Goal: Transaction & Acquisition: Purchase product/service

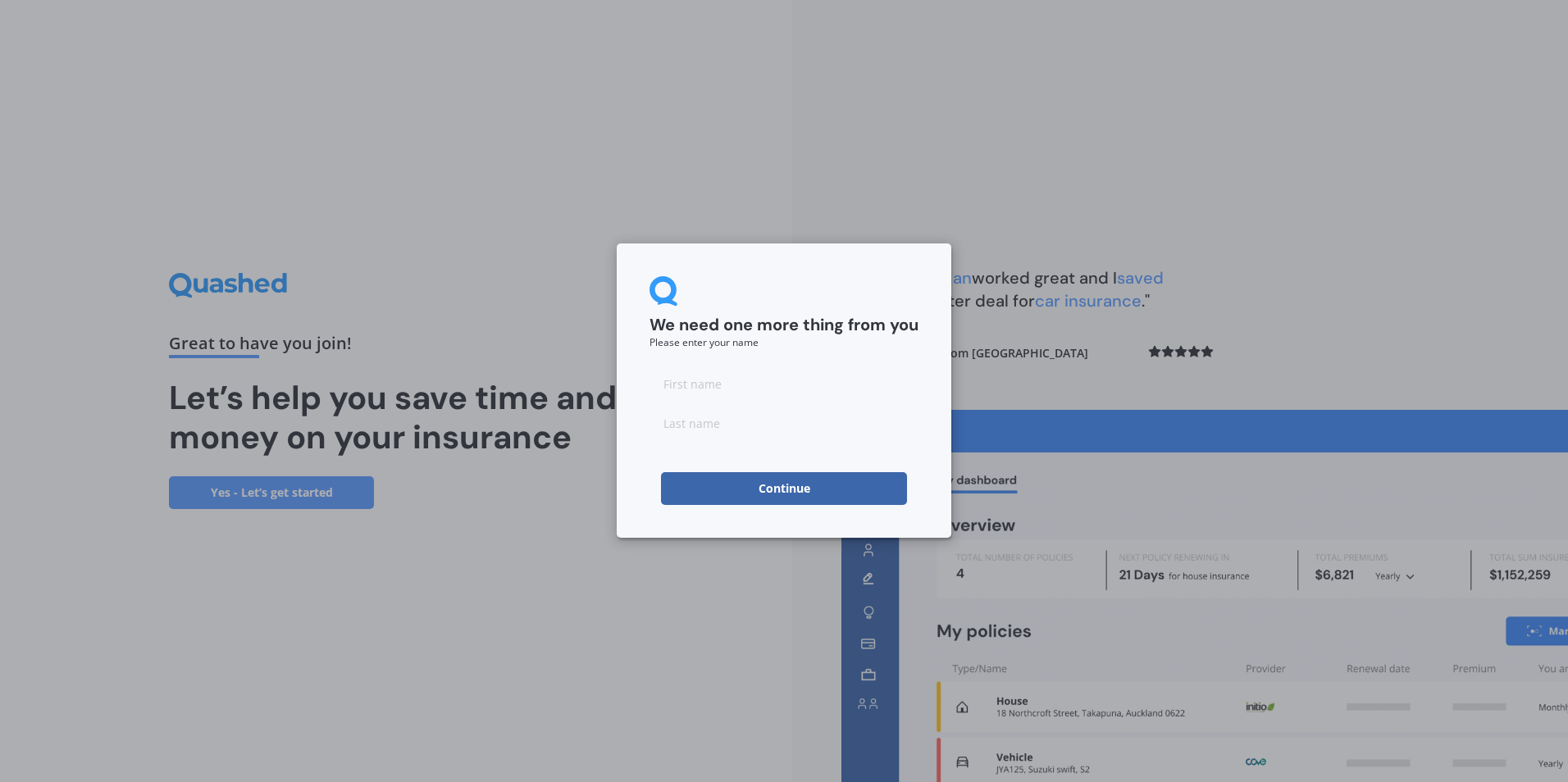
click at [764, 487] on button "Continue" at bounding box center [784, 489] width 246 height 33
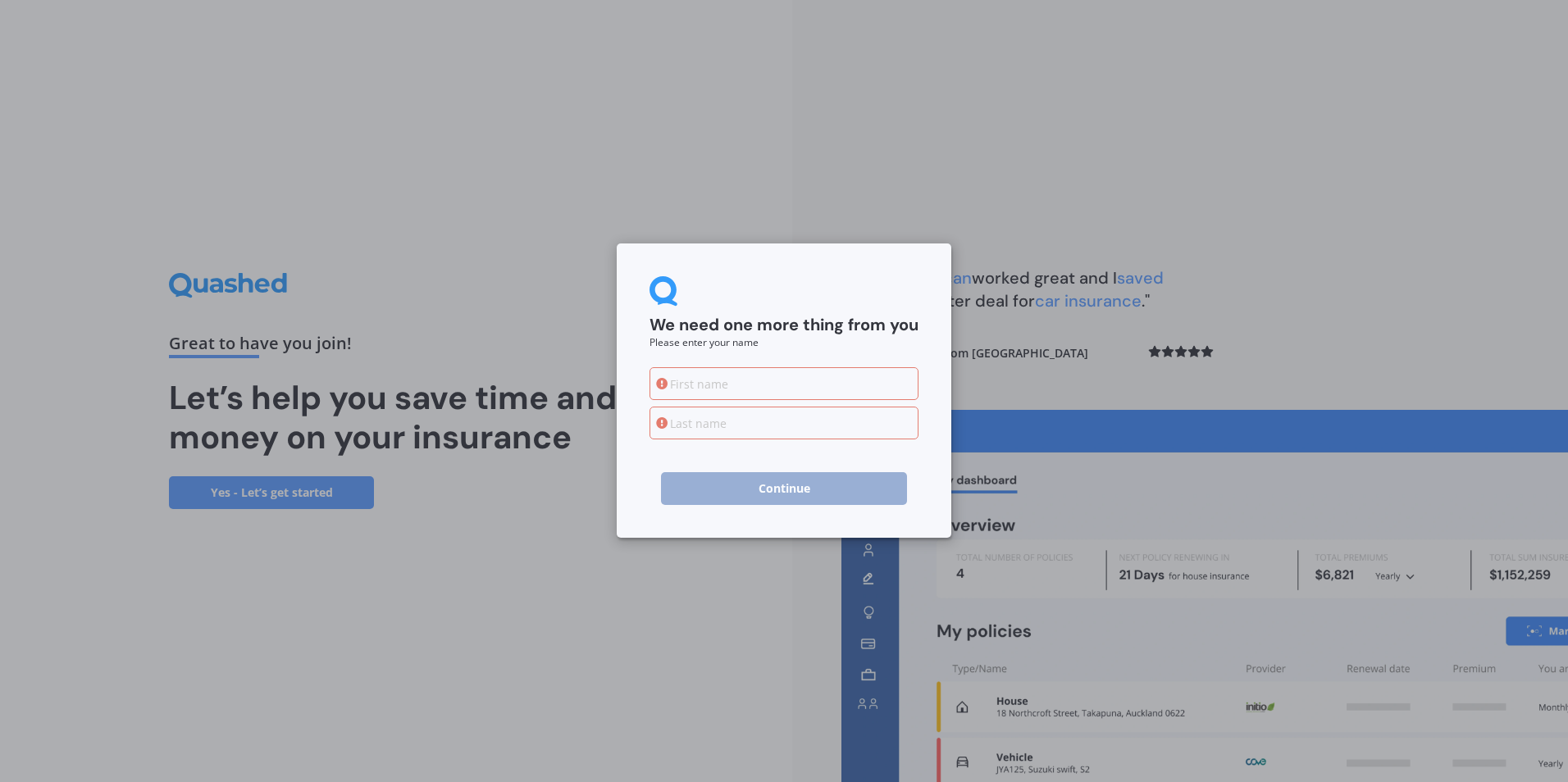
click at [721, 376] on input at bounding box center [784, 383] width 269 height 33
type input "Diane"
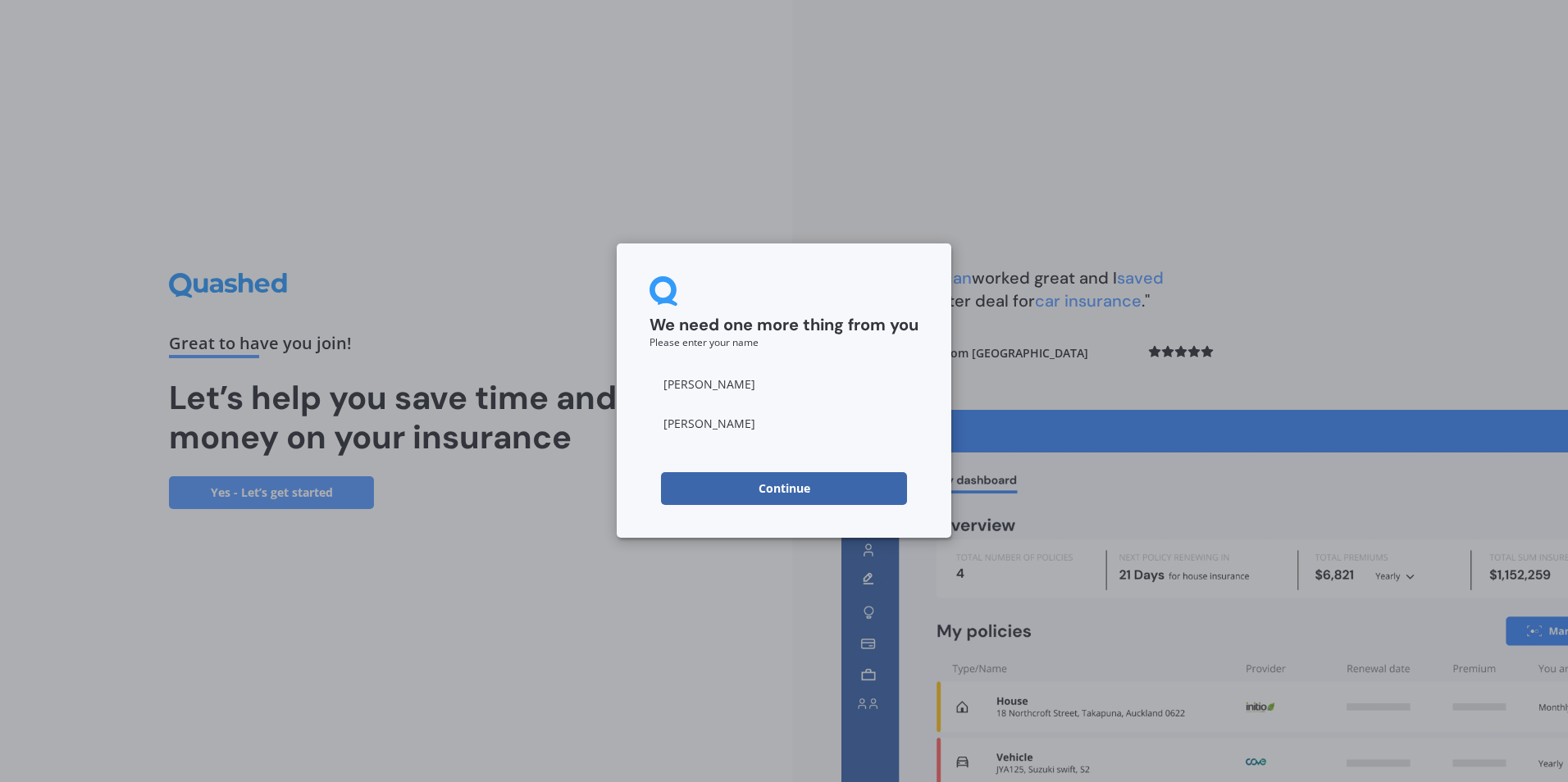
type input "Schlager-Reay"
click at [790, 489] on button "Continue" at bounding box center [784, 489] width 246 height 33
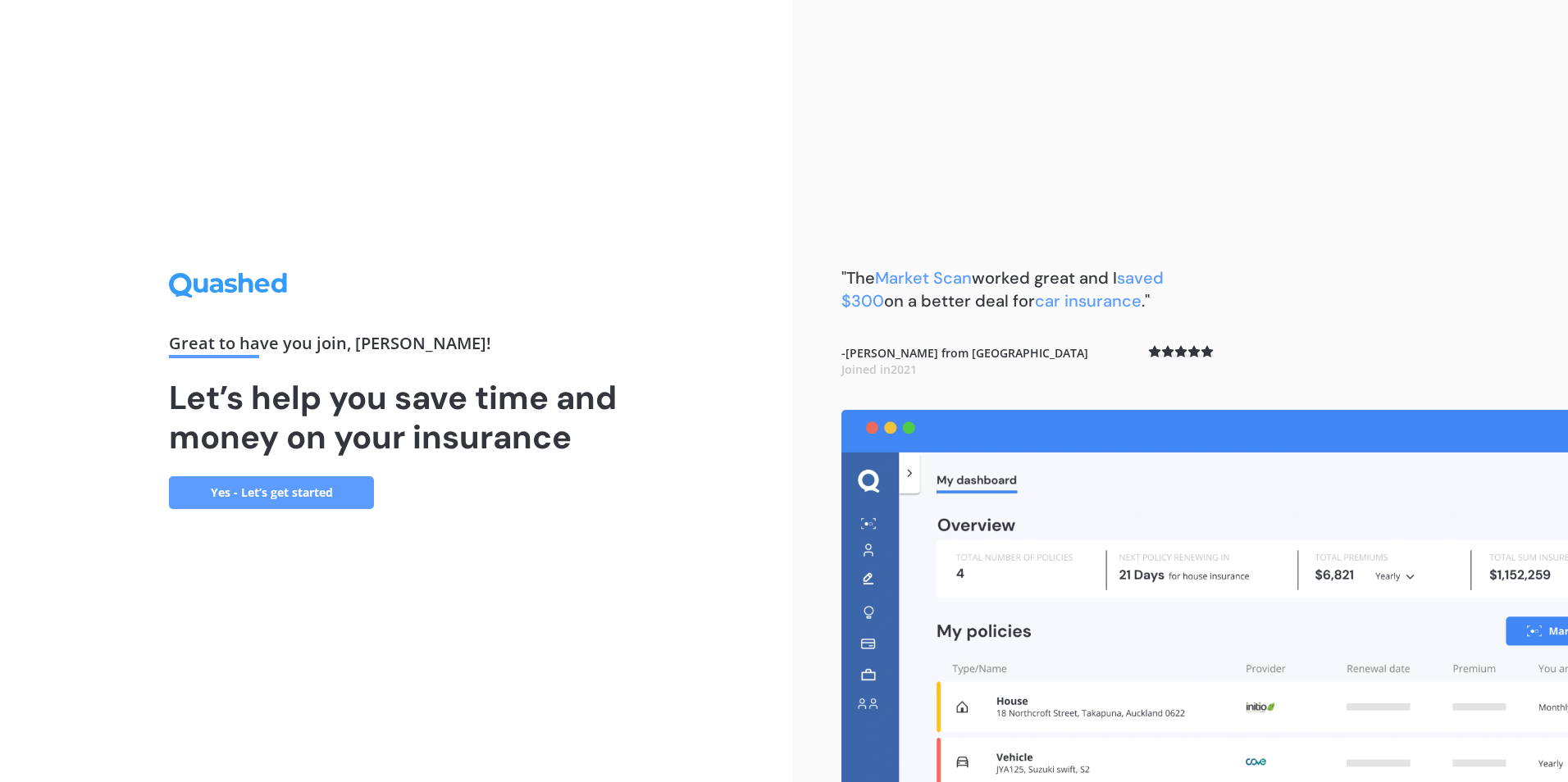
click at [321, 490] on link "Yes - Let’s get started" at bounding box center [272, 492] width 205 height 33
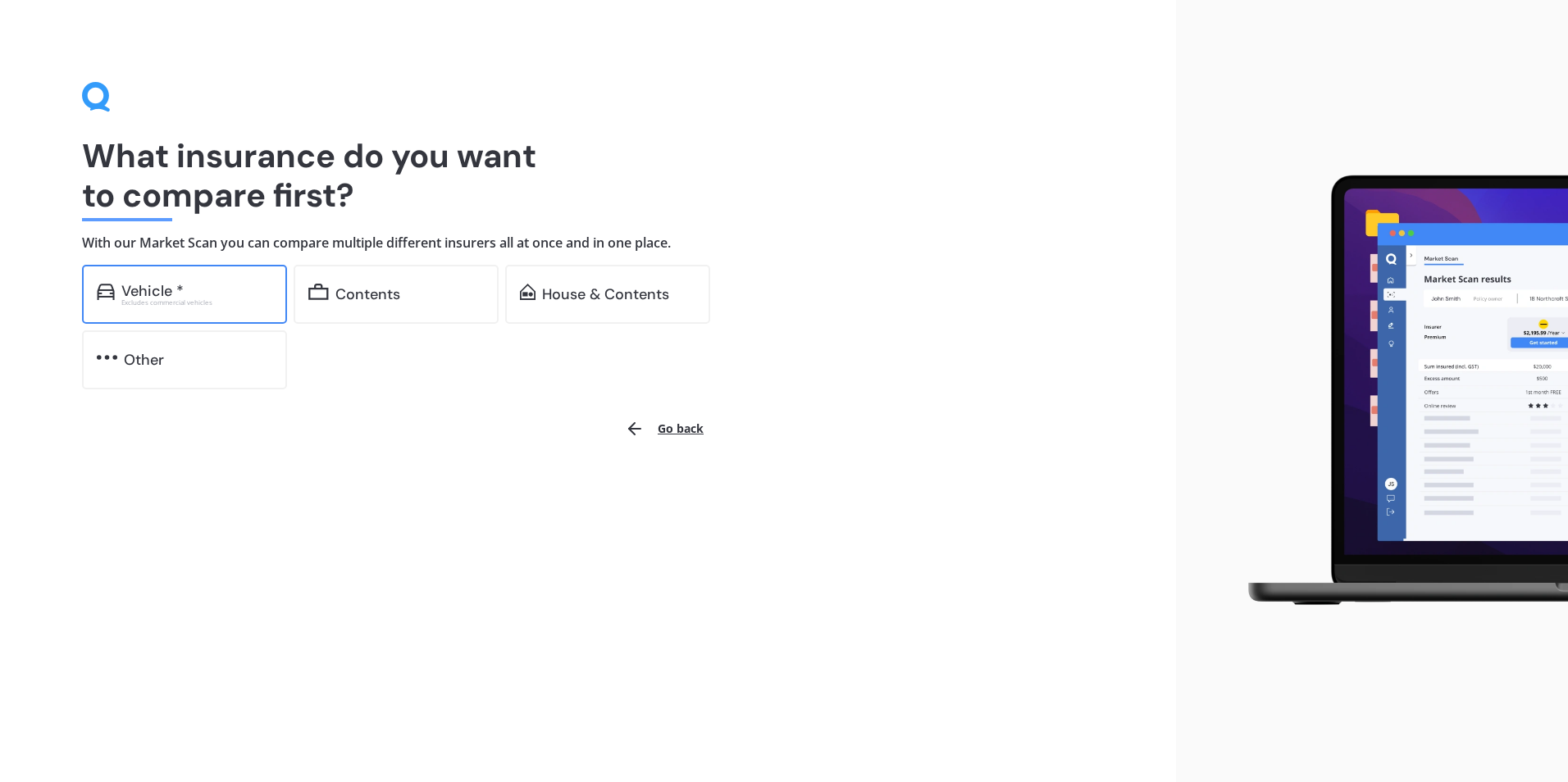
click at [187, 304] on div "Excludes commercial vehicles" at bounding box center [197, 302] width 151 height 7
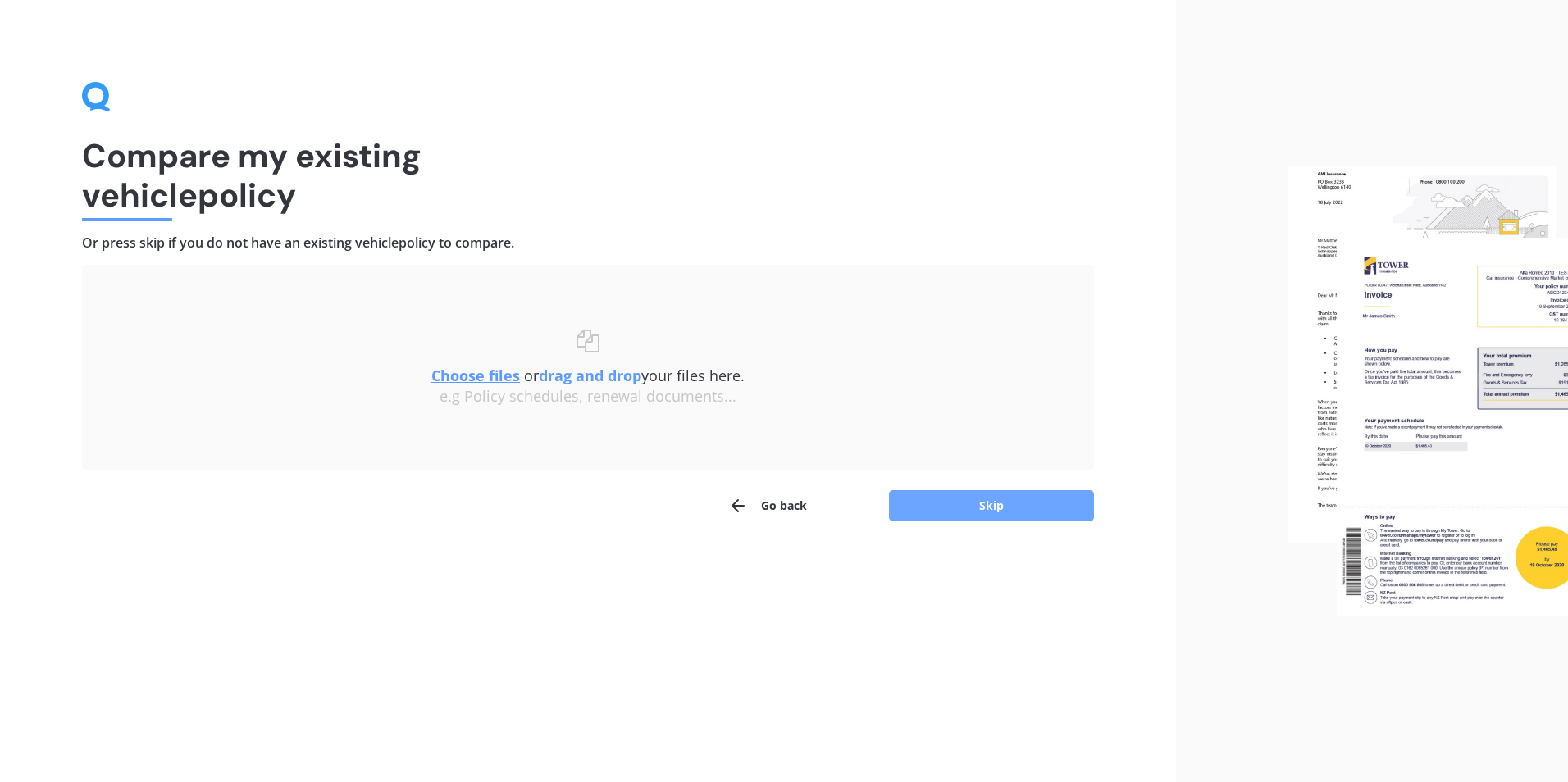
click at [981, 504] on button "Skip" at bounding box center [991, 506] width 205 height 31
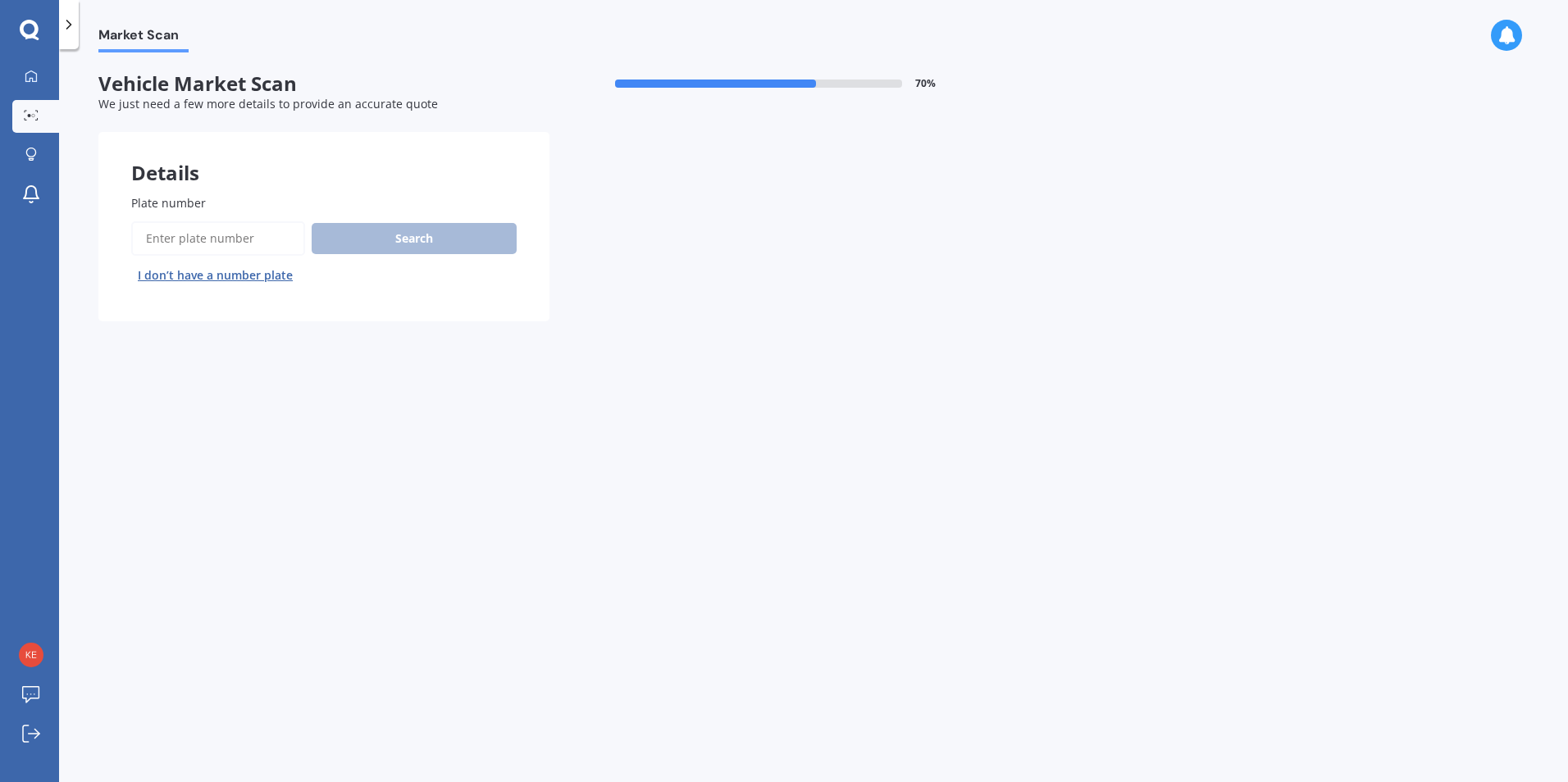
click at [242, 227] on input "Plate number" at bounding box center [218, 239] width 174 height 34
drag, startPoint x: 162, startPoint y: 236, endPoint x: 143, endPoint y: 240, distance: 19.4
click at [143, 240] on input "Plate number" at bounding box center [218, 239] width 174 height 34
type input "NBW437"
click at [401, 241] on button "Search" at bounding box center [414, 239] width 205 height 31
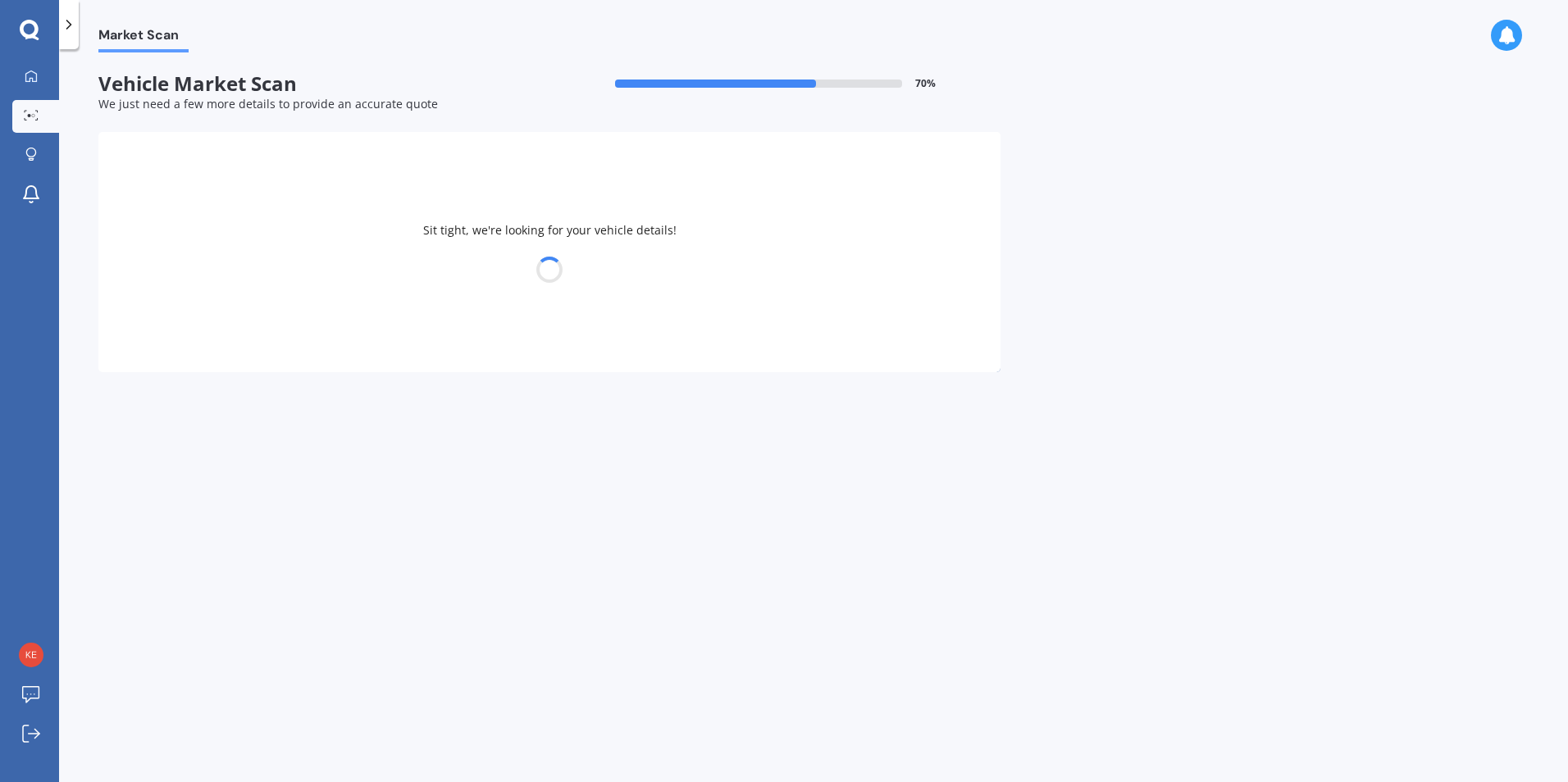
select select "FORD"
select select "FOCUS"
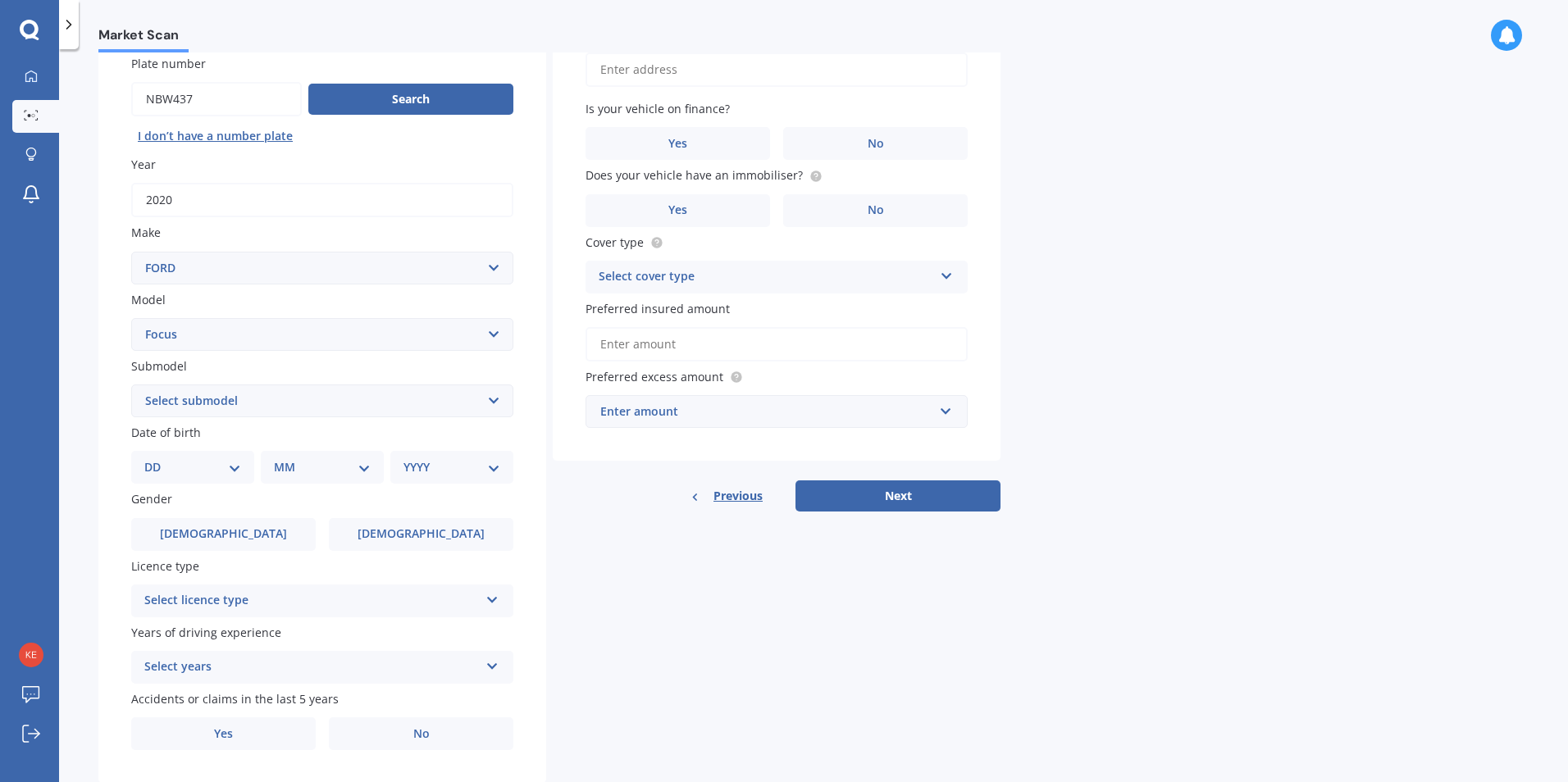
scroll to position [164, 0]
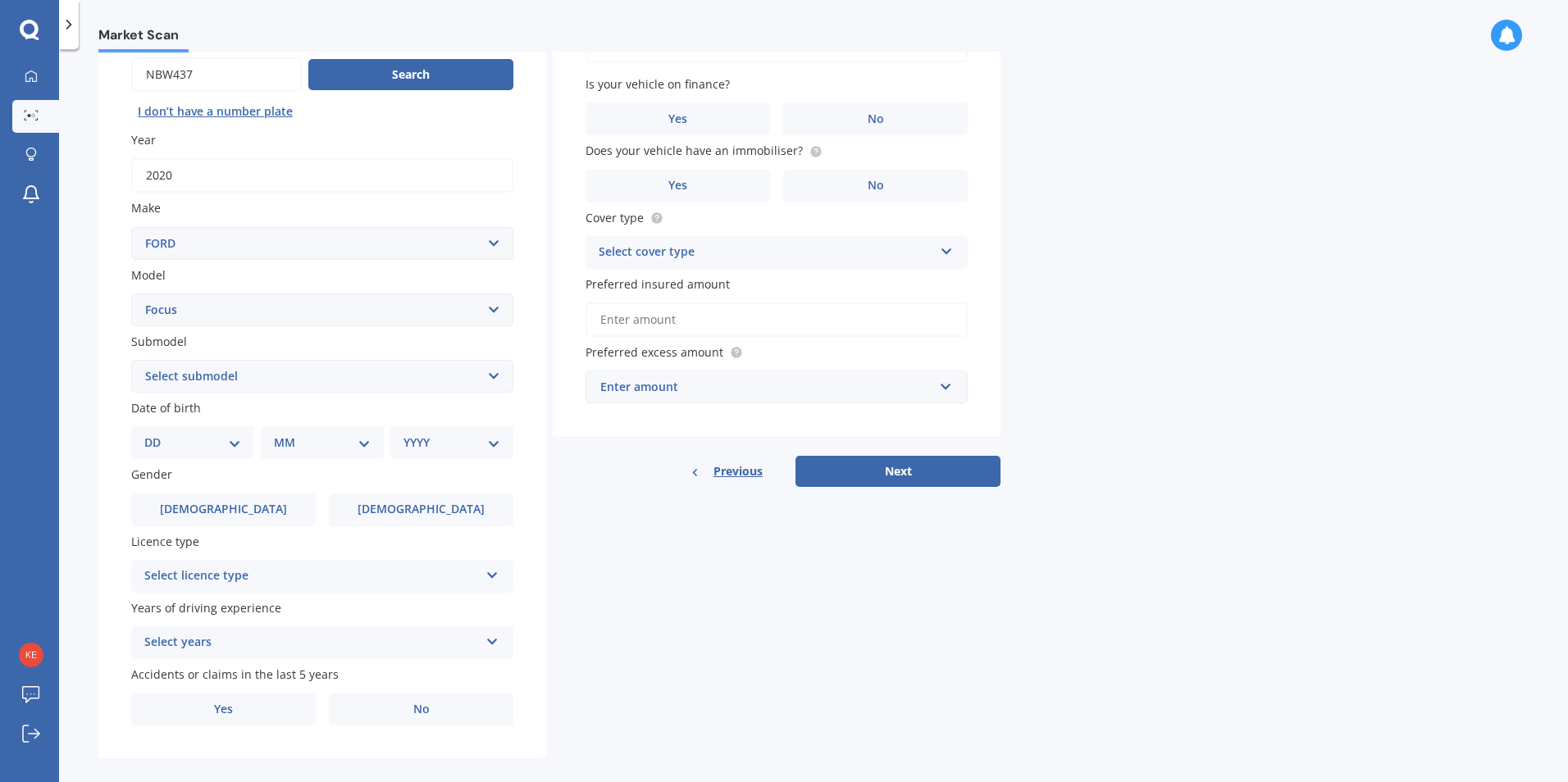
click at [495, 375] on select "Select submodel (All other) 1.8 TDCi Turbo Diesel Wagon 2.0 Petrol Wagon Ambien…" at bounding box center [322, 376] width 383 height 33
click at [116, 279] on div "Plate number Search I don’t have a number plate Year 2020 Make Select make AC A…" at bounding box center [322, 378] width 448 height 761
click at [230, 443] on select "DD 01 02 03 04 05 06 07 08 09 10 11 12 13 14 15 16 17 18 19 20 21 22 23 24 25 2…" at bounding box center [193, 443] width 97 height 18
select select "11"
click at [157, 434] on select "DD 01 02 03 04 05 06 07 08 09 10 11 12 13 14 15 16 17 18 19 20 21 22 23 24 25 2…" at bounding box center [193, 443] width 97 height 18
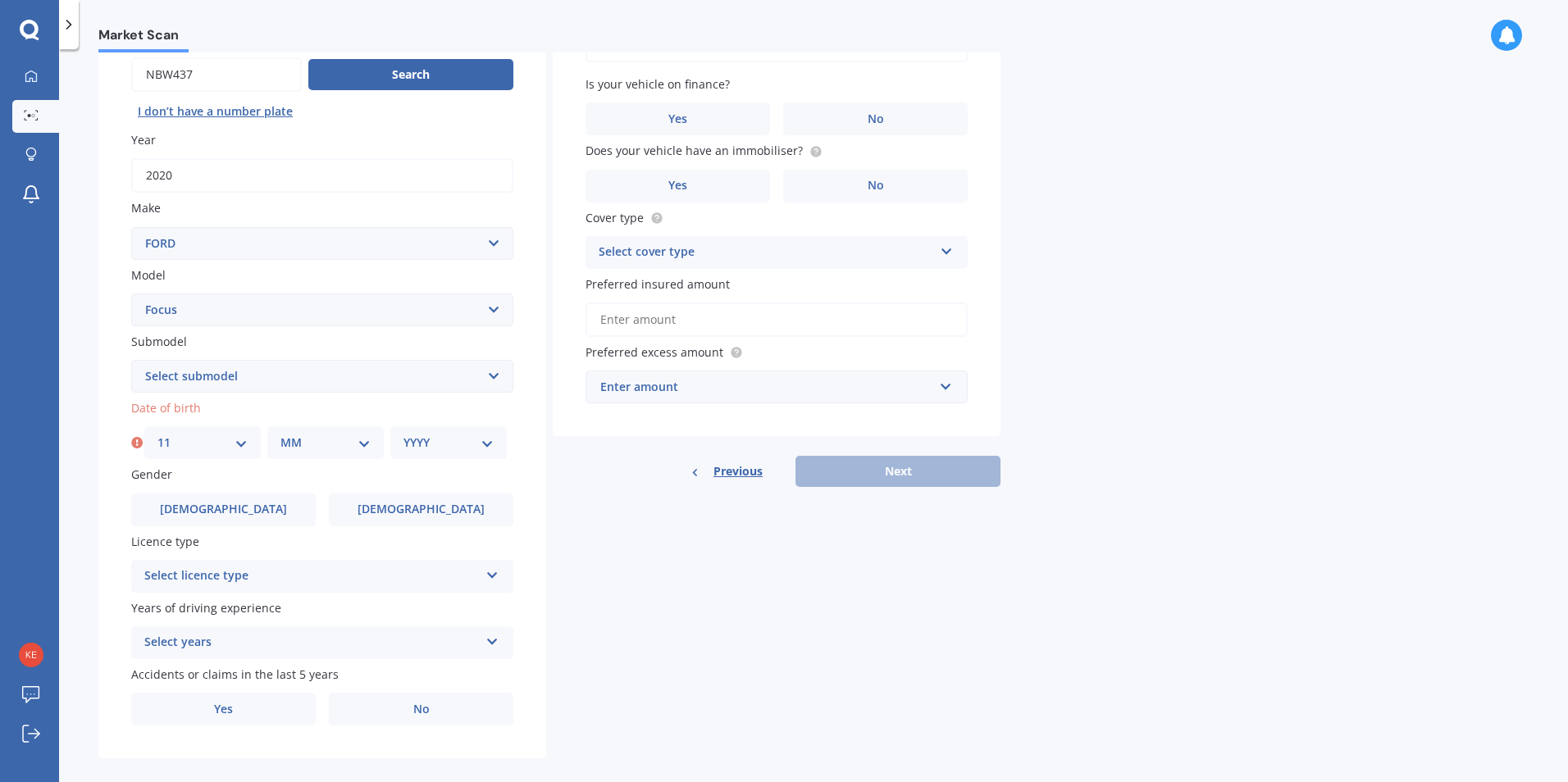
click at [362, 443] on select "MM 01 02 03 04 05 06 07 08 09 10 11 12" at bounding box center [325, 443] width 90 height 18
select select "07"
click at [280, 434] on select "MM 01 02 03 04 05 06 07 08 09 10 11 12" at bounding box center [325, 443] width 90 height 18
click at [490, 441] on select "YYYY 2025 2024 2023 2022 2021 2020 2019 2018 2017 2016 2015 2014 2013 2012 2011…" at bounding box center [448, 443] width 90 height 18
click at [438, 440] on select "YYYY 2025 2024 2023 2022 2021 2020 2019 2018 2017 2016 2015 2014 2013 2012 2011…" at bounding box center [448, 443] width 90 height 18
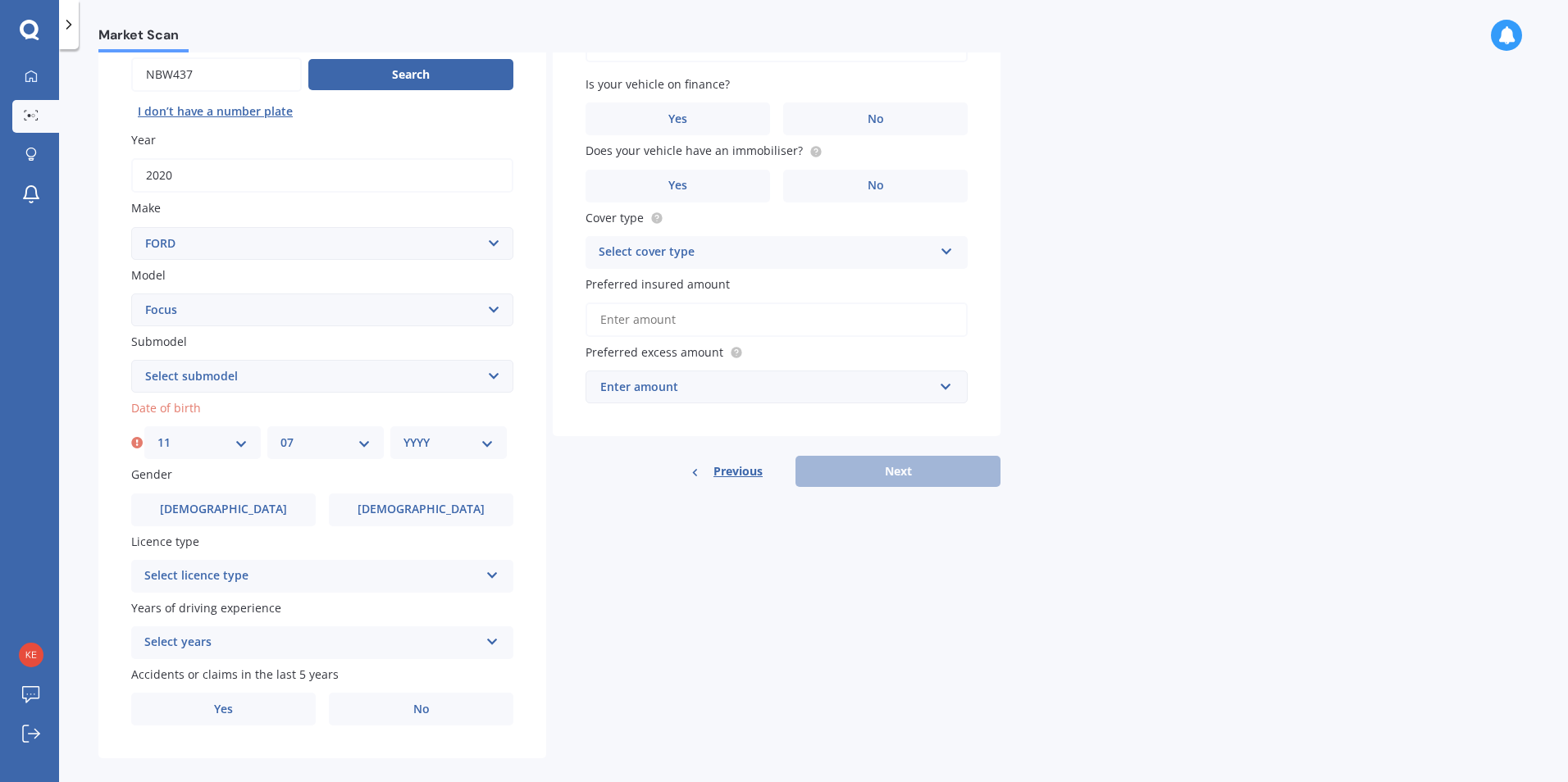
click at [420, 443] on select "YYYY 2025 2024 2023 2022 2021 2020 2019 2018 2017 2016 2015 2014 2013 2012 2011…" at bounding box center [448, 443] width 90 height 18
select select "1957"
click at [403, 434] on select "YYYY 2025 2024 2023 2022 2021 2020 2019 2018 2017 2016 2015 2014 2013 2012 2011…" at bounding box center [448, 443] width 90 height 18
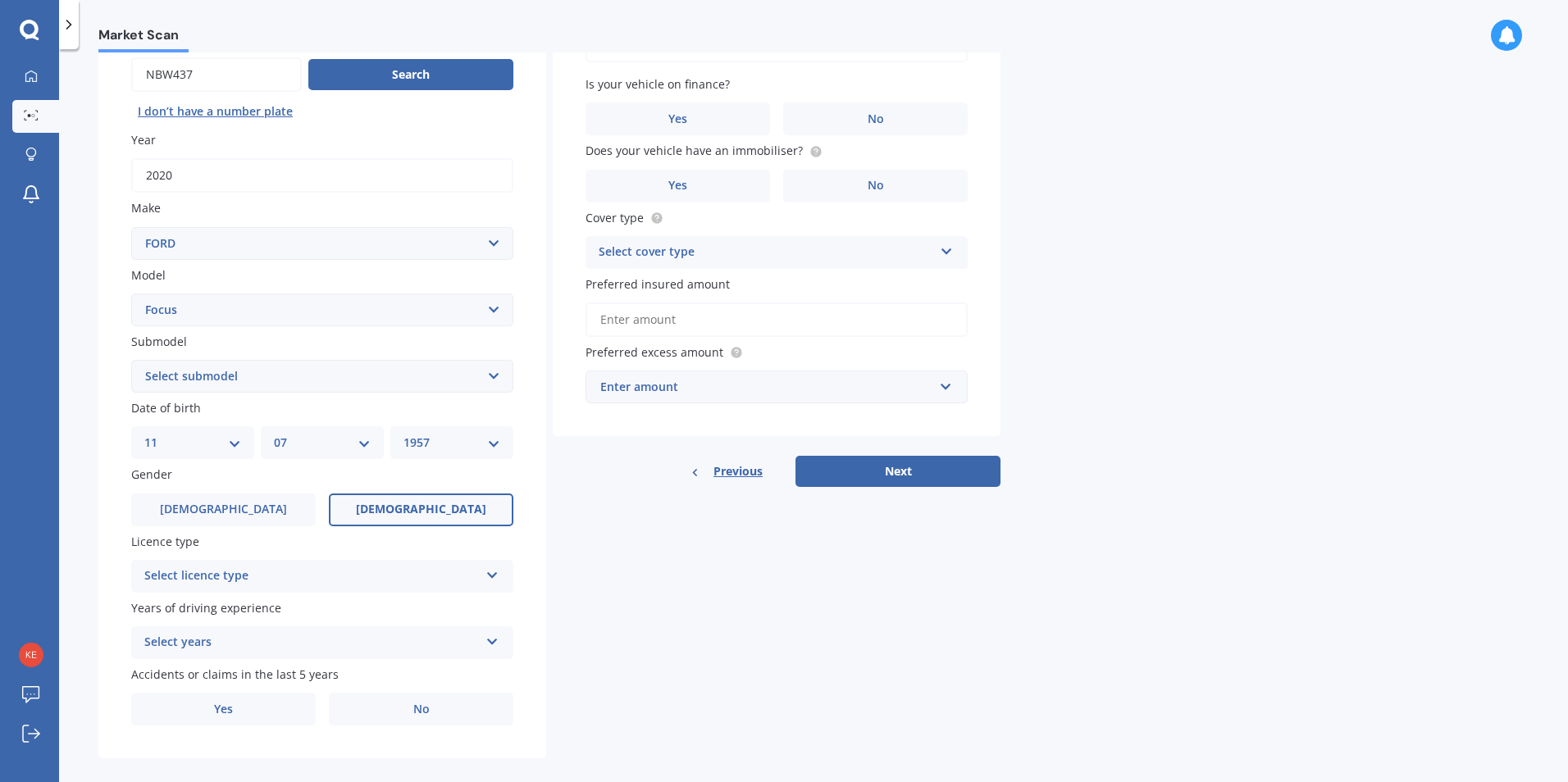
click at [435, 504] on span "Female" at bounding box center [421, 510] width 131 height 14
click at [0, 0] on input "Female" at bounding box center [0, 0] width 0 height 0
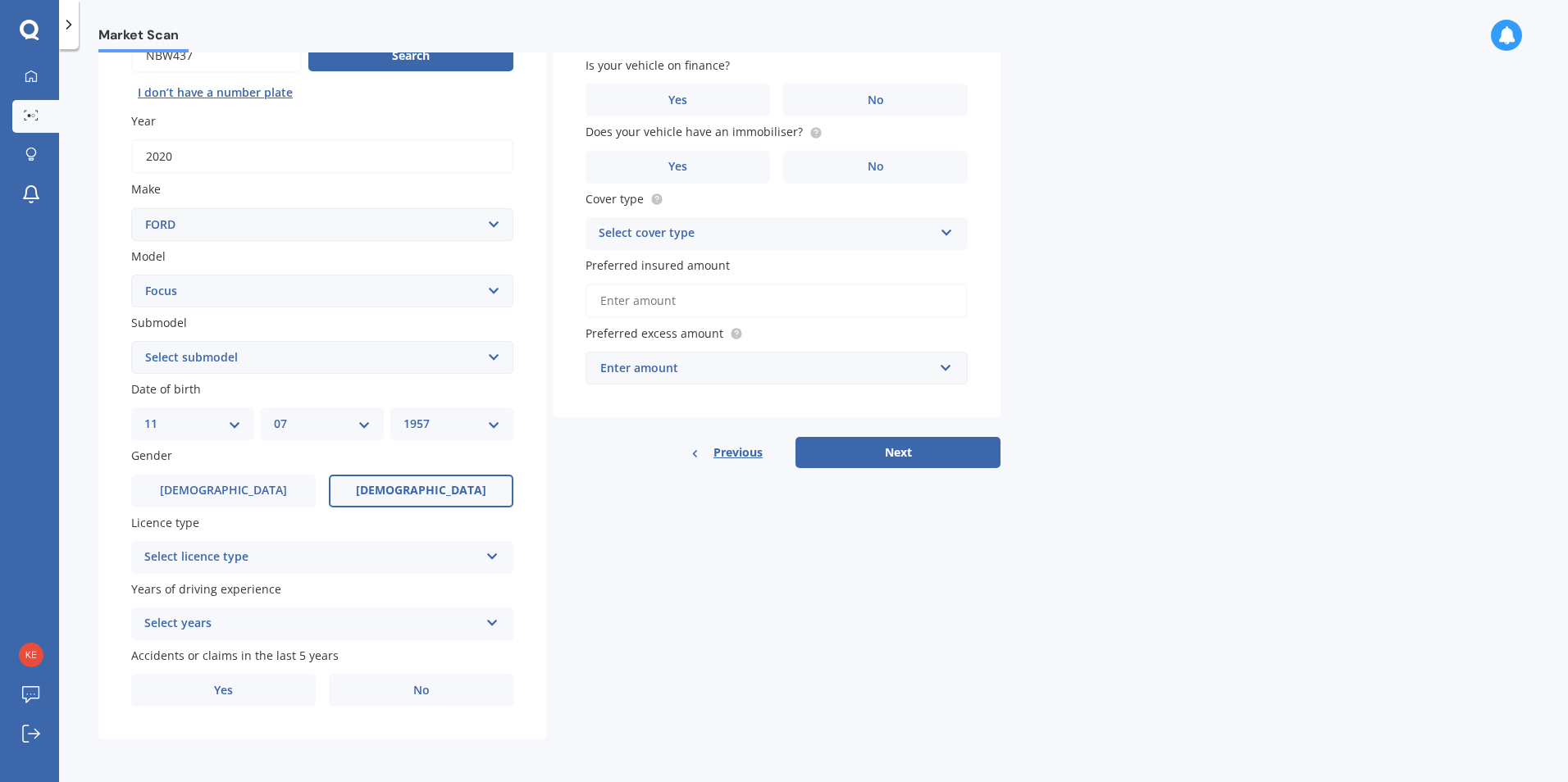
click at [498, 554] on icon at bounding box center [493, 553] width 14 height 11
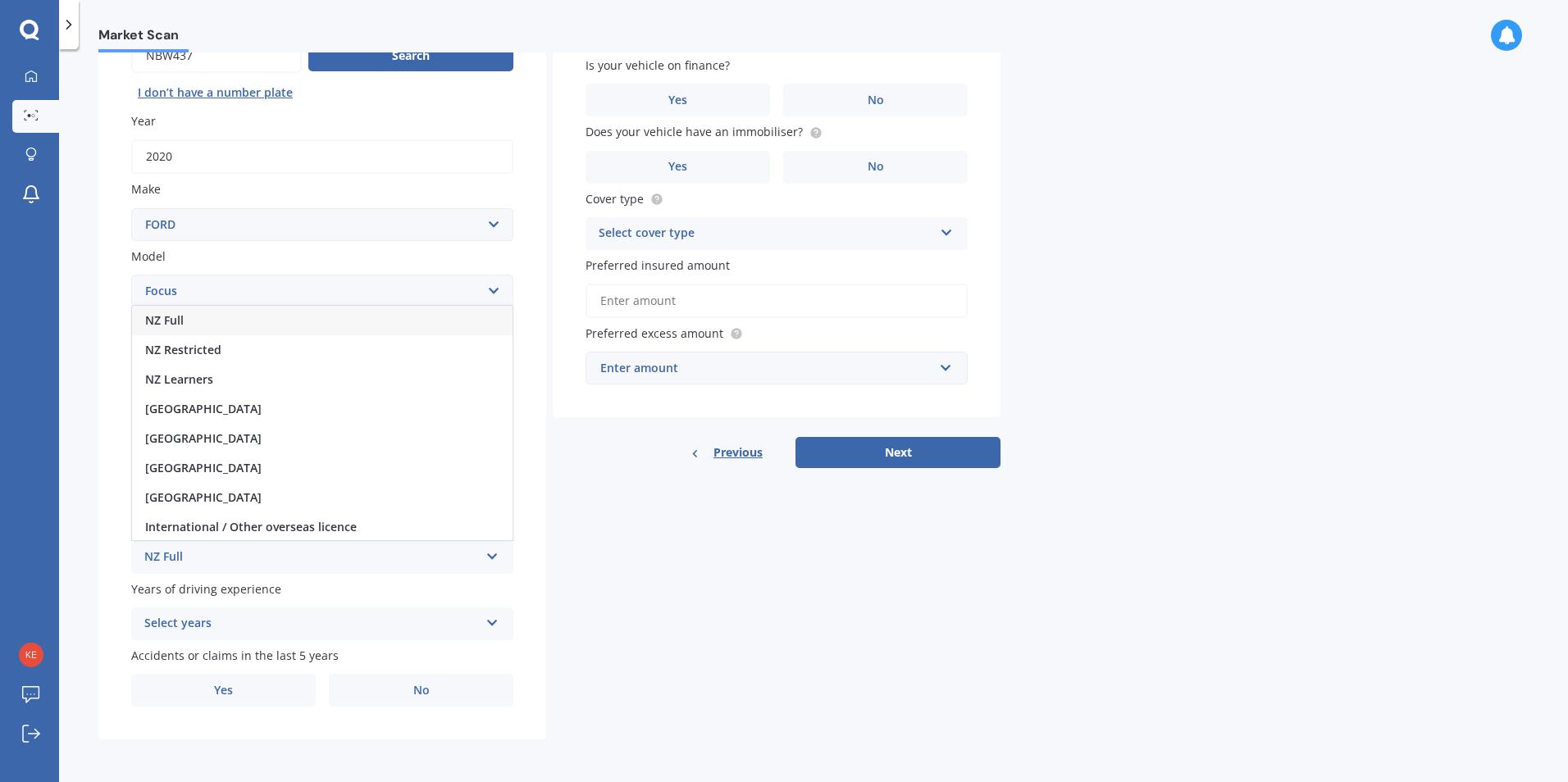
click at [209, 316] on div "NZ Full" at bounding box center [322, 321] width 381 height 29
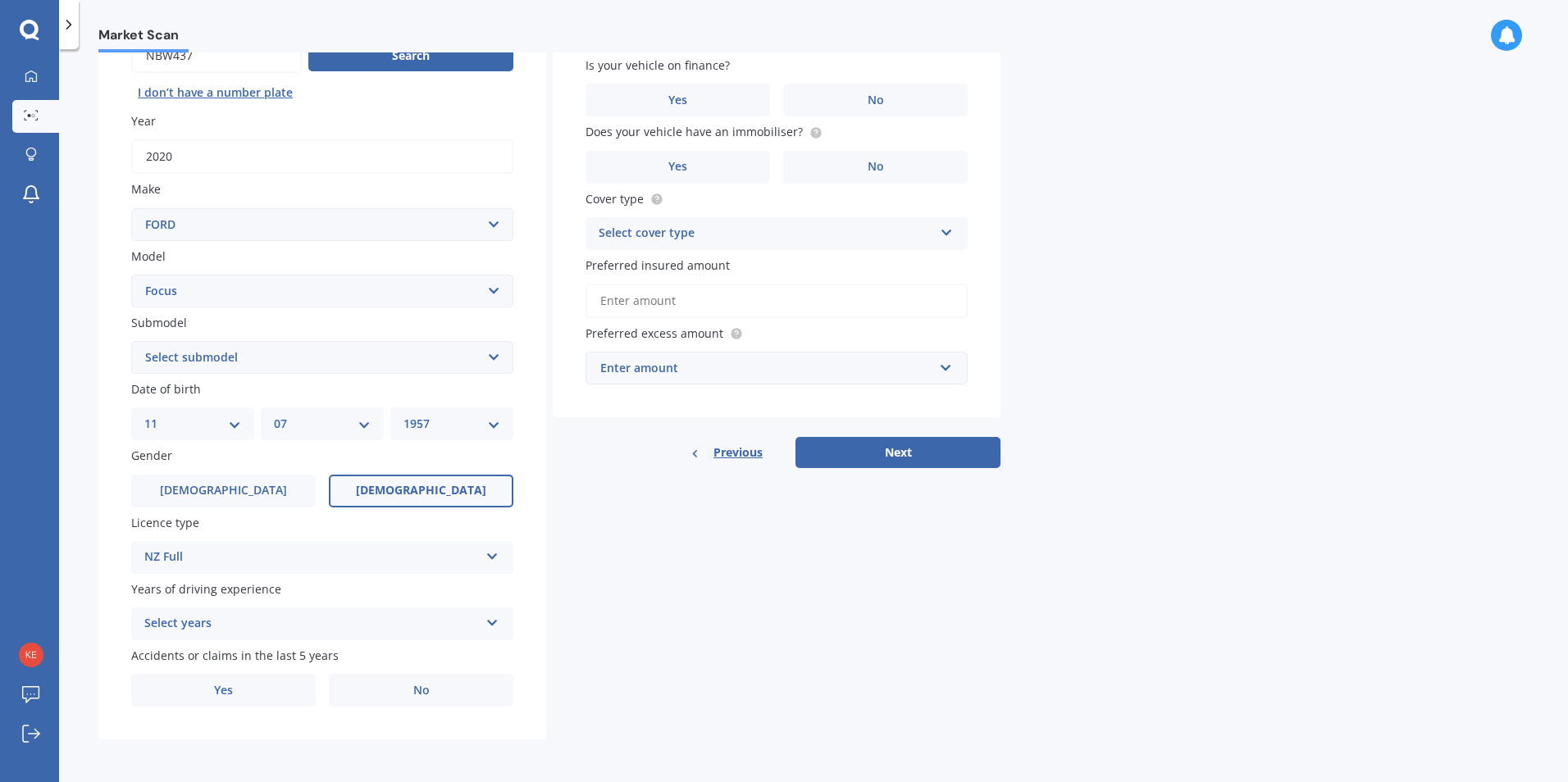
click at [487, 621] on icon at bounding box center [493, 620] width 14 height 11
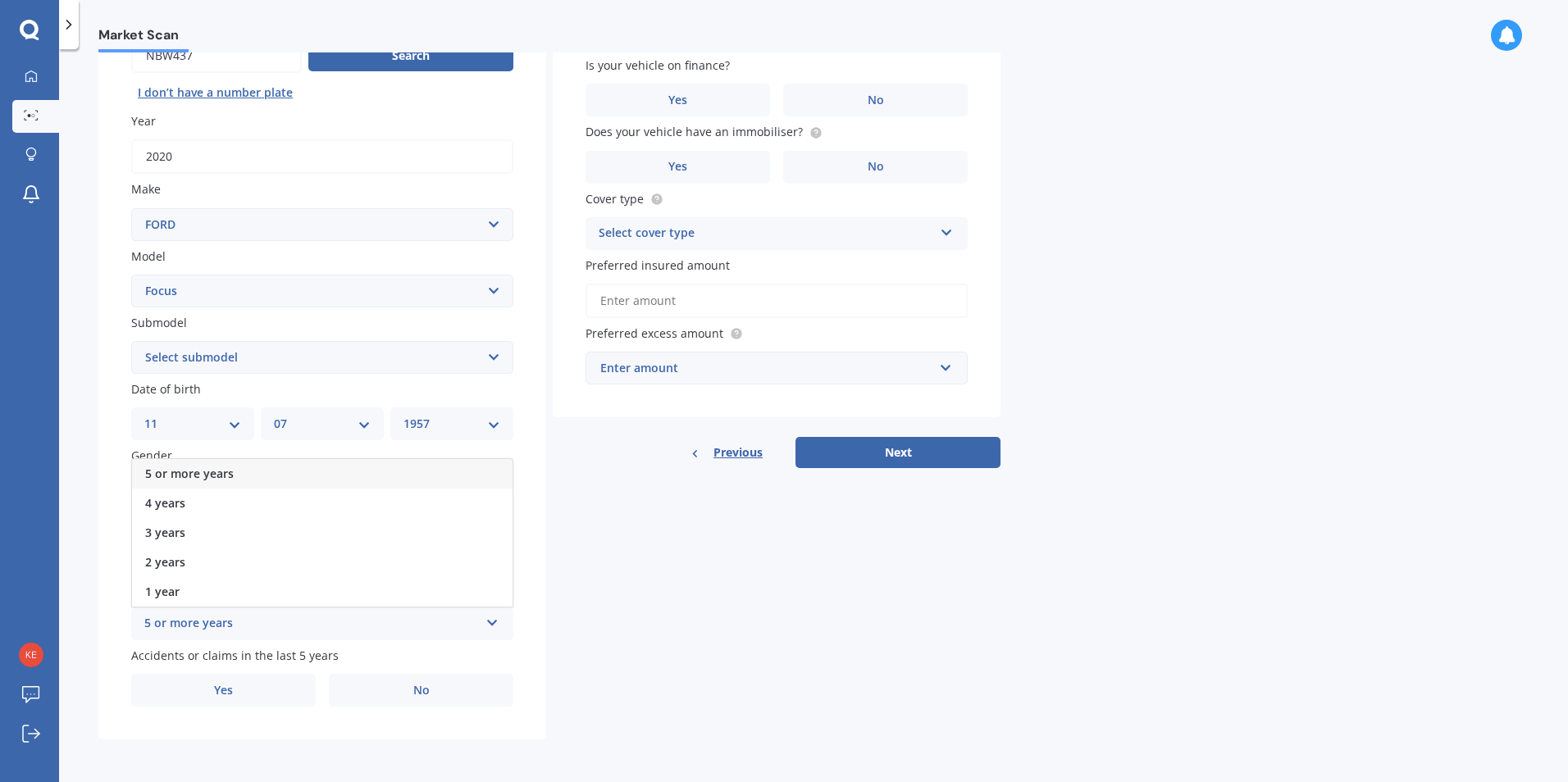
click at [256, 471] on div "5 or more years" at bounding box center [322, 473] width 381 height 29
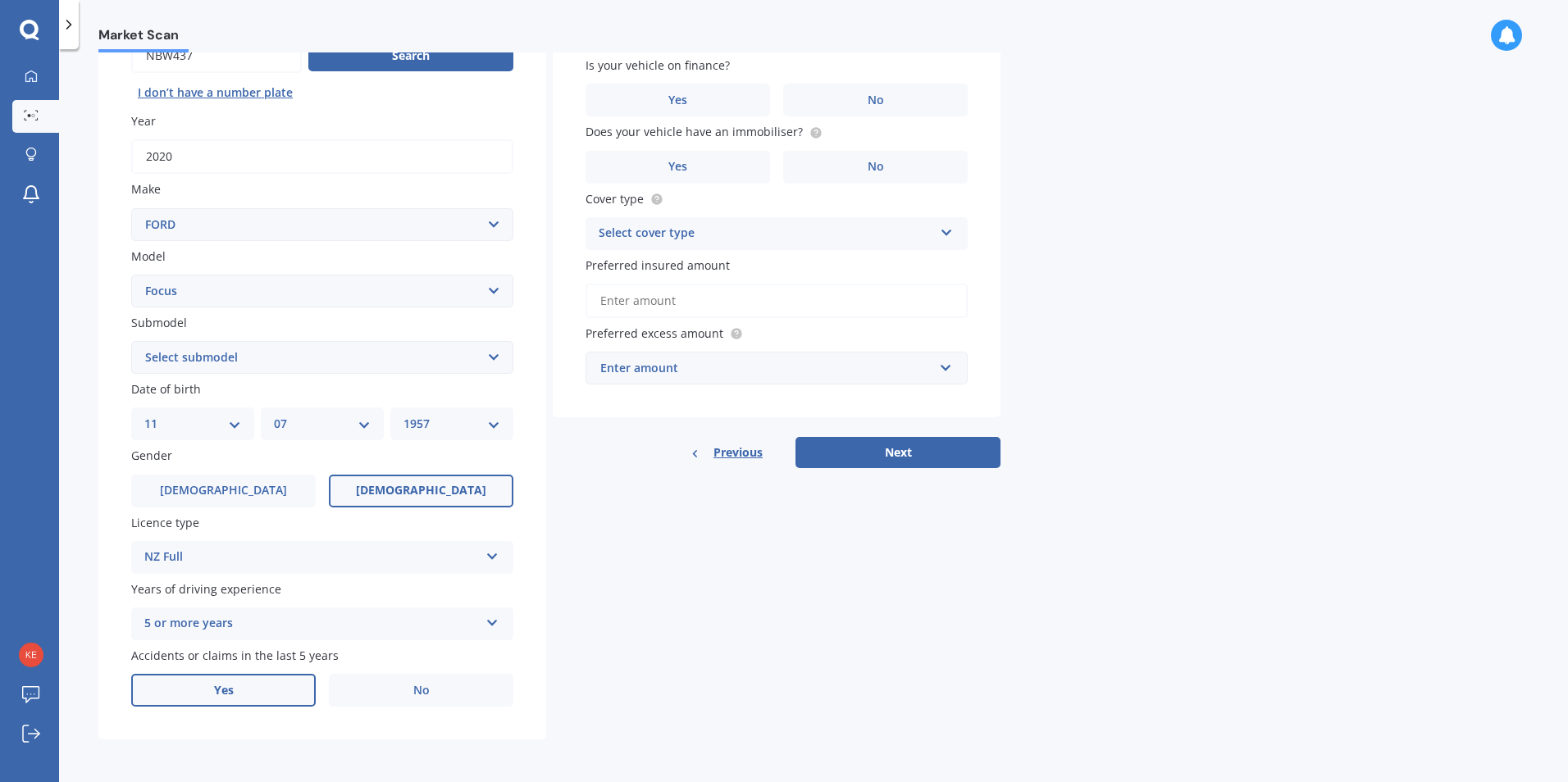
click at [230, 690] on span "Yes" at bounding box center [224, 691] width 20 height 14
click at [0, 0] on input "Yes" at bounding box center [0, 0] width 0 height 0
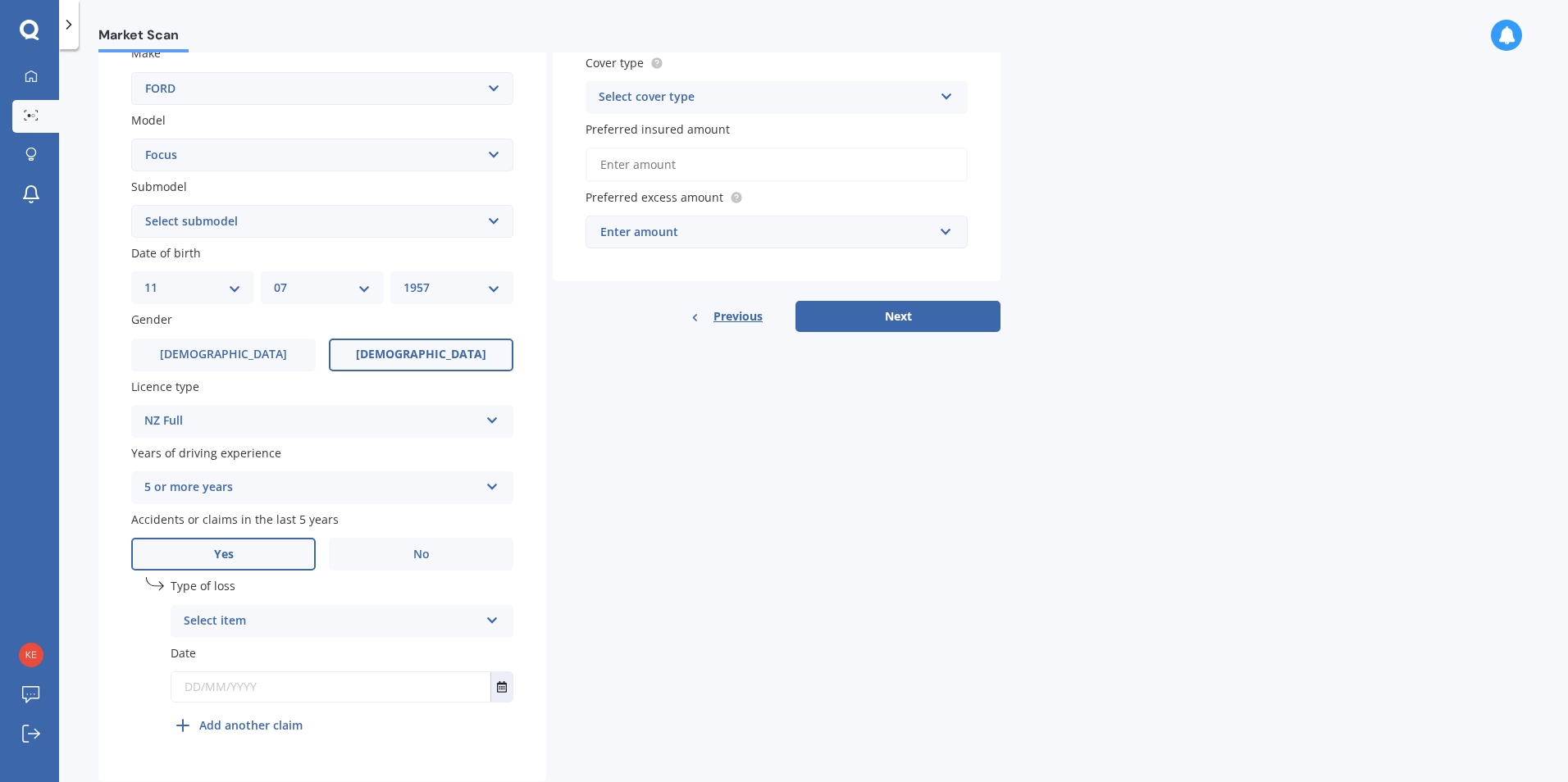
scroll to position [347, 0]
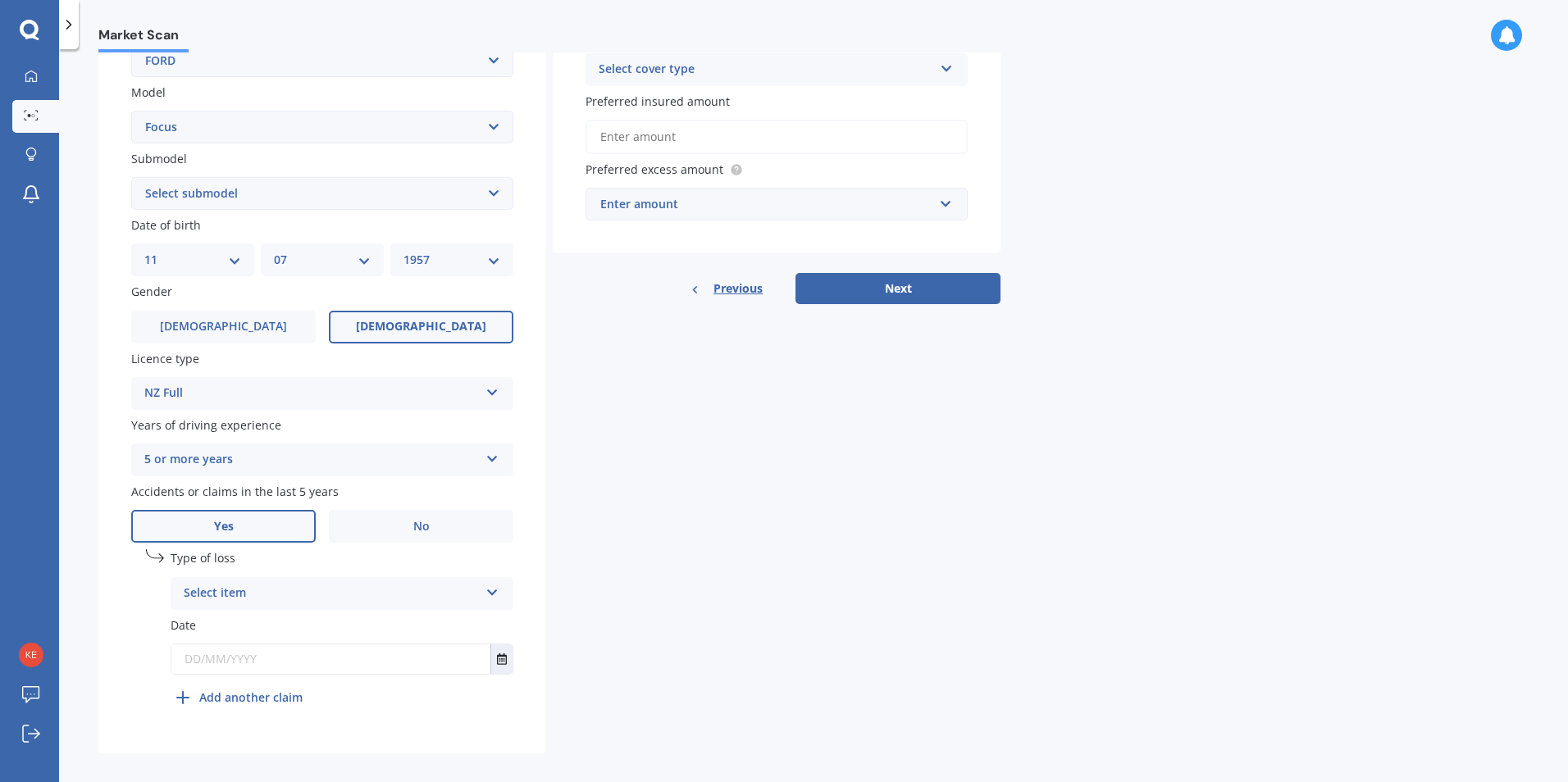
click at [498, 587] on icon at bounding box center [493, 589] width 14 height 11
click at [235, 657] on span "Not at fault accident" at bounding box center [242, 655] width 116 height 15
click at [267, 655] on input "text" at bounding box center [330, 659] width 319 height 29
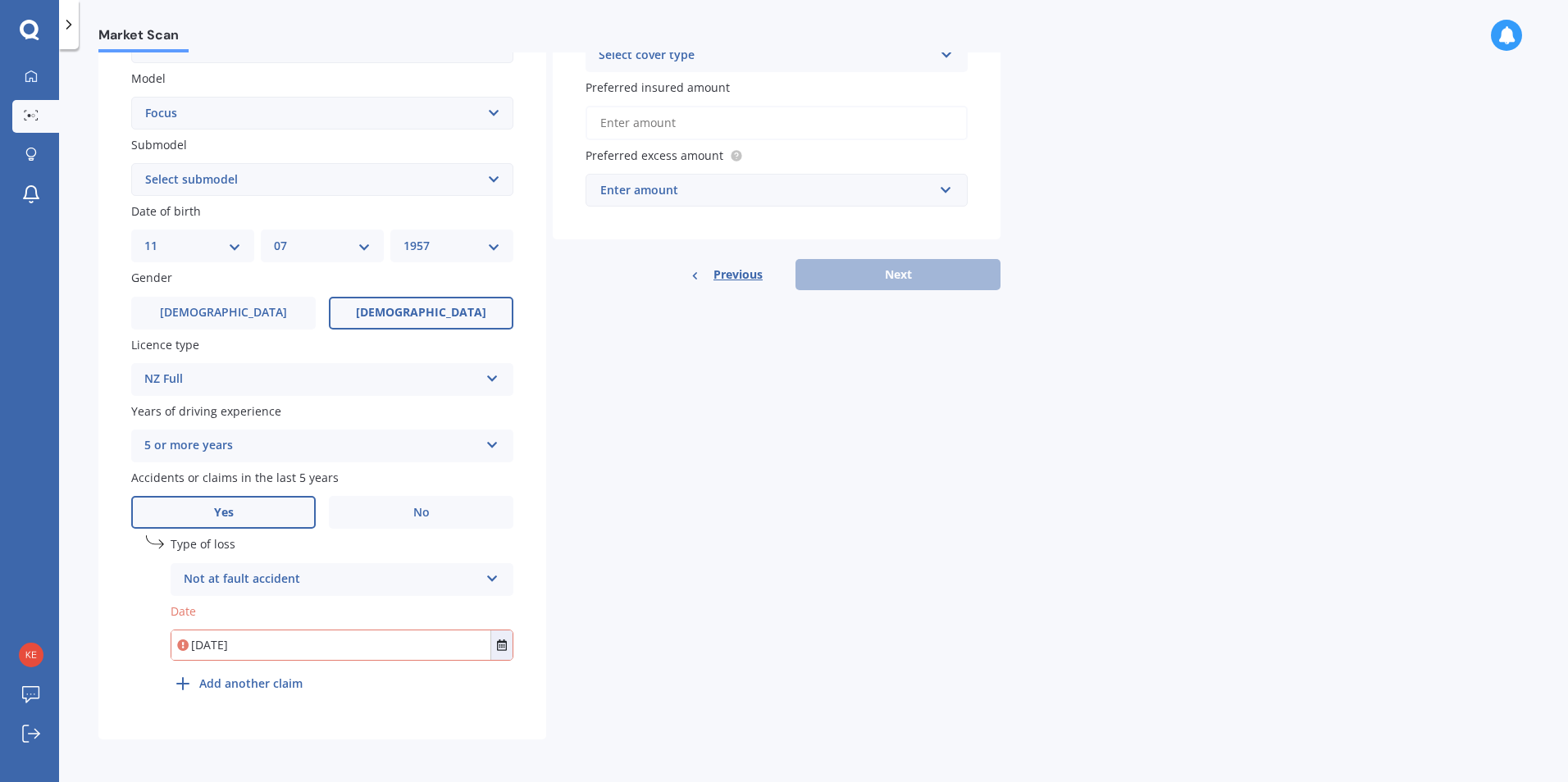
type input "05/04/2022"
click at [465, 685] on div "undefined 1 Type of loss Not at fault accident At fault accident Not at fault a…" at bounding box center [341, 617] width 343 height 164
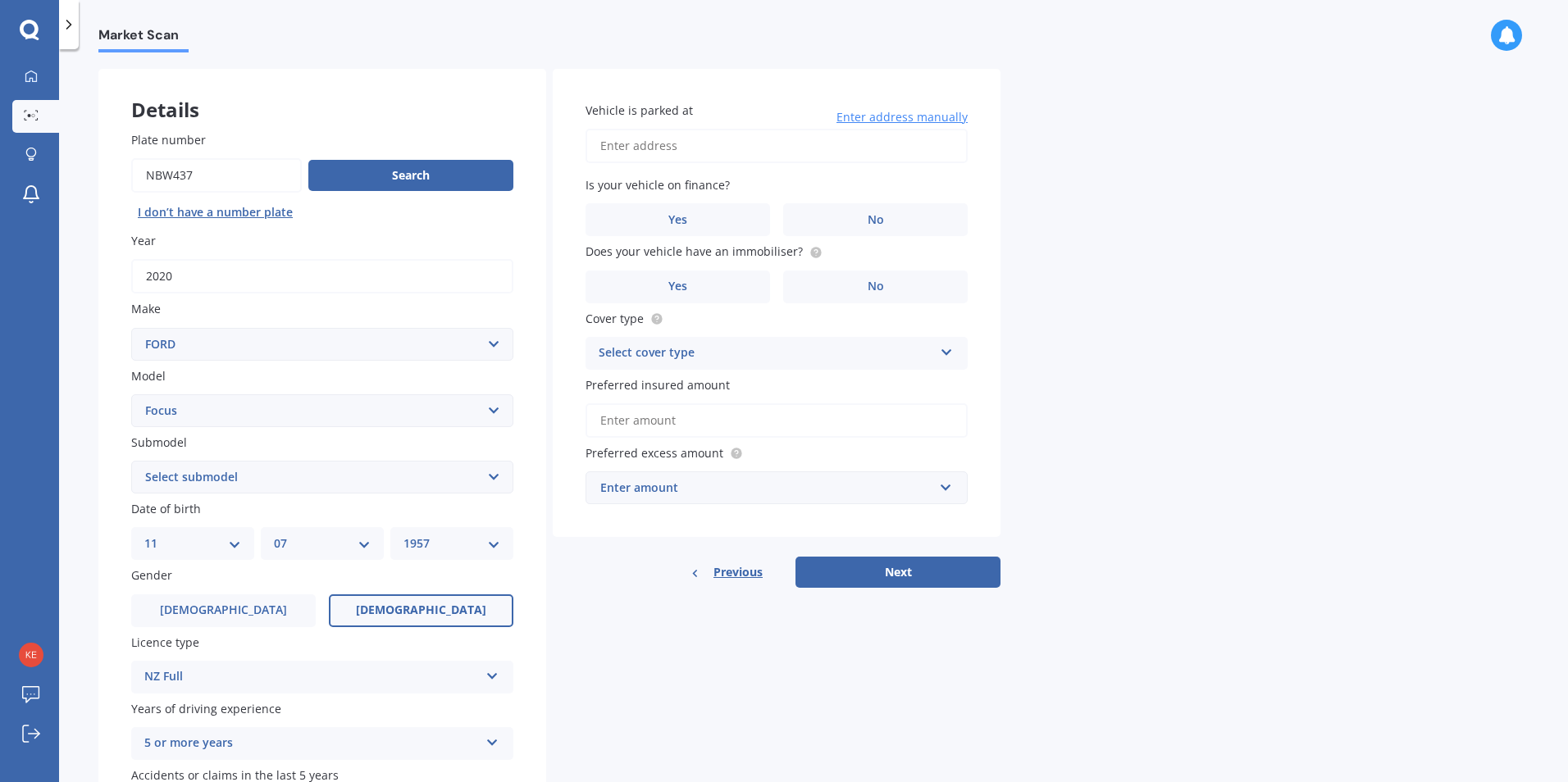
scroll to position [0, 0]
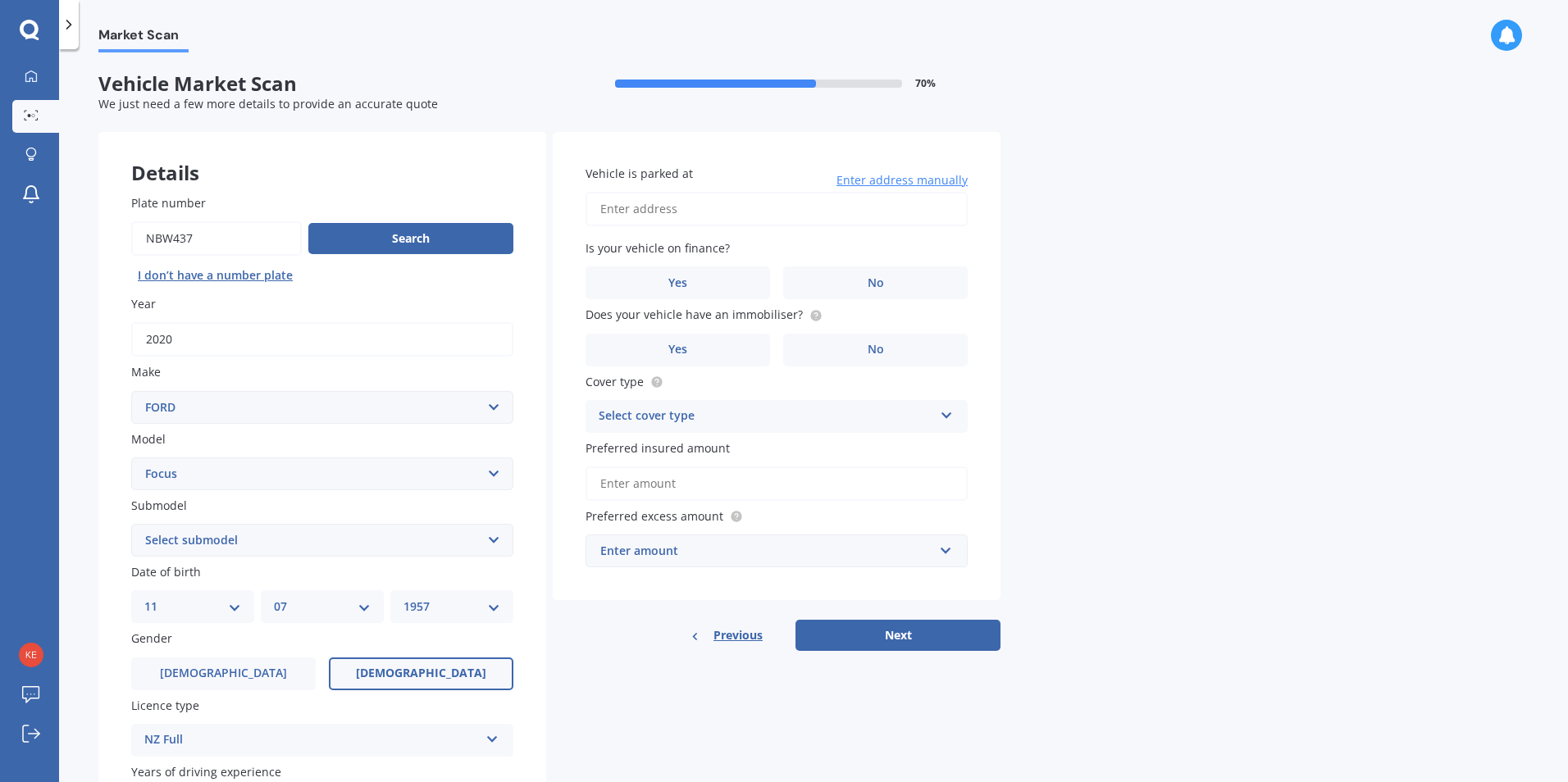
click at [712, 205] on input "Vehicle is parked at" at bounding box center [776, 209] width 383 height 34
type input "59 Sheffield Street, Matamata 3400"
click at [874, 286] on span "No" at bounding box center [875, 284] width 16 height 14
click at [0, 0] on input "No" at bounding box center [0, 0] width 0 height 0
click at [883, 355] on span "No" at bounding box center [875, 350] width 16 height 14
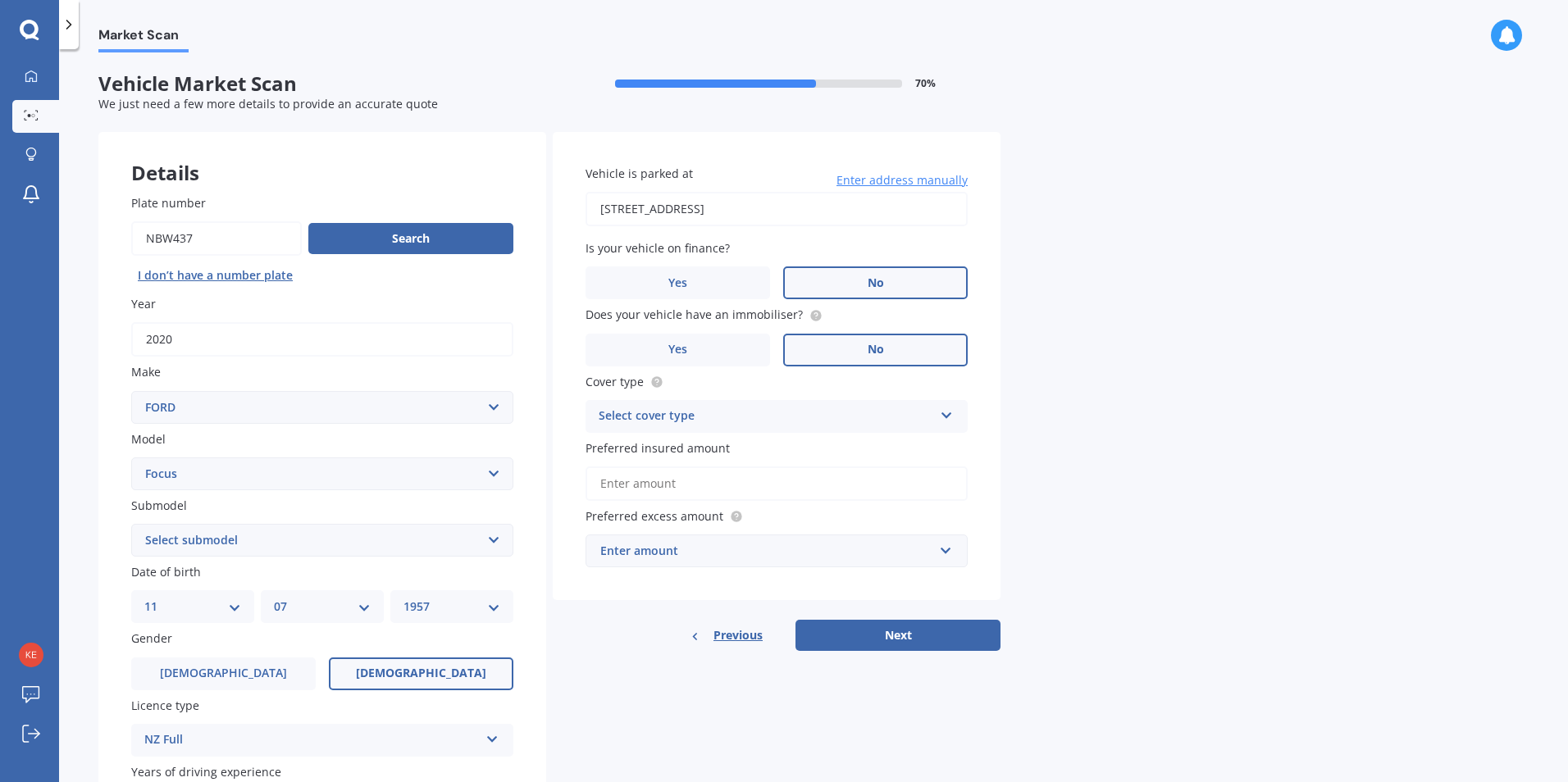
click at [0, 0] on input "No" at bounding box center [0, 0] width 0 height 0
click at [946, 411] on icon at bounding box center [946, 412] width 14 height 11
click at [661, 444] on span "Comprehensive" at bounding box center [642, 448] width 87 height 15
click at [687, 486] on input "Preferred insured amount" at bounding box center [776, 484] width 383 height 34
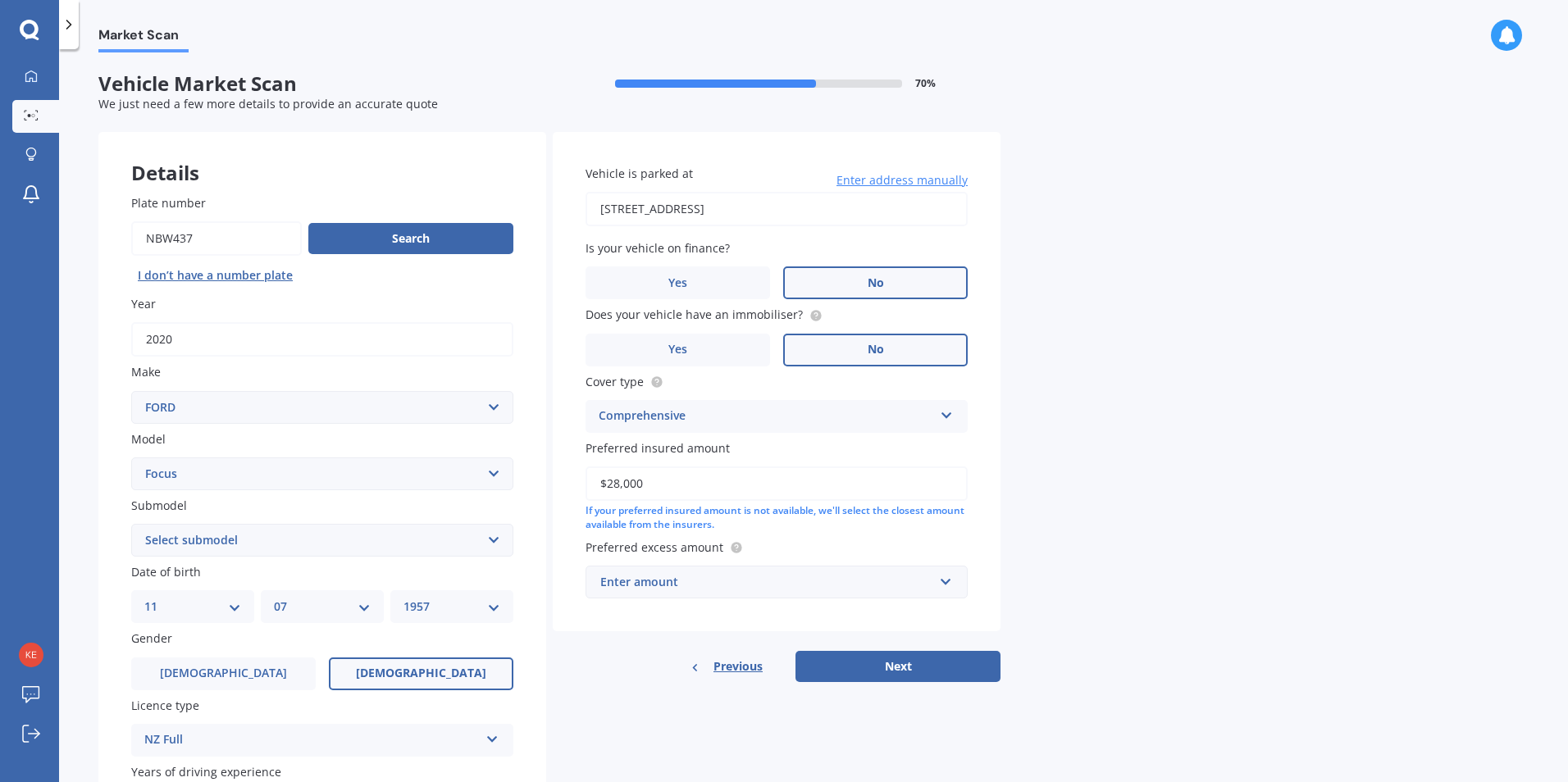
type input "$28,000"
click at [939, 581] on input "text" at bounding box center [770, 582] width 367 height 31
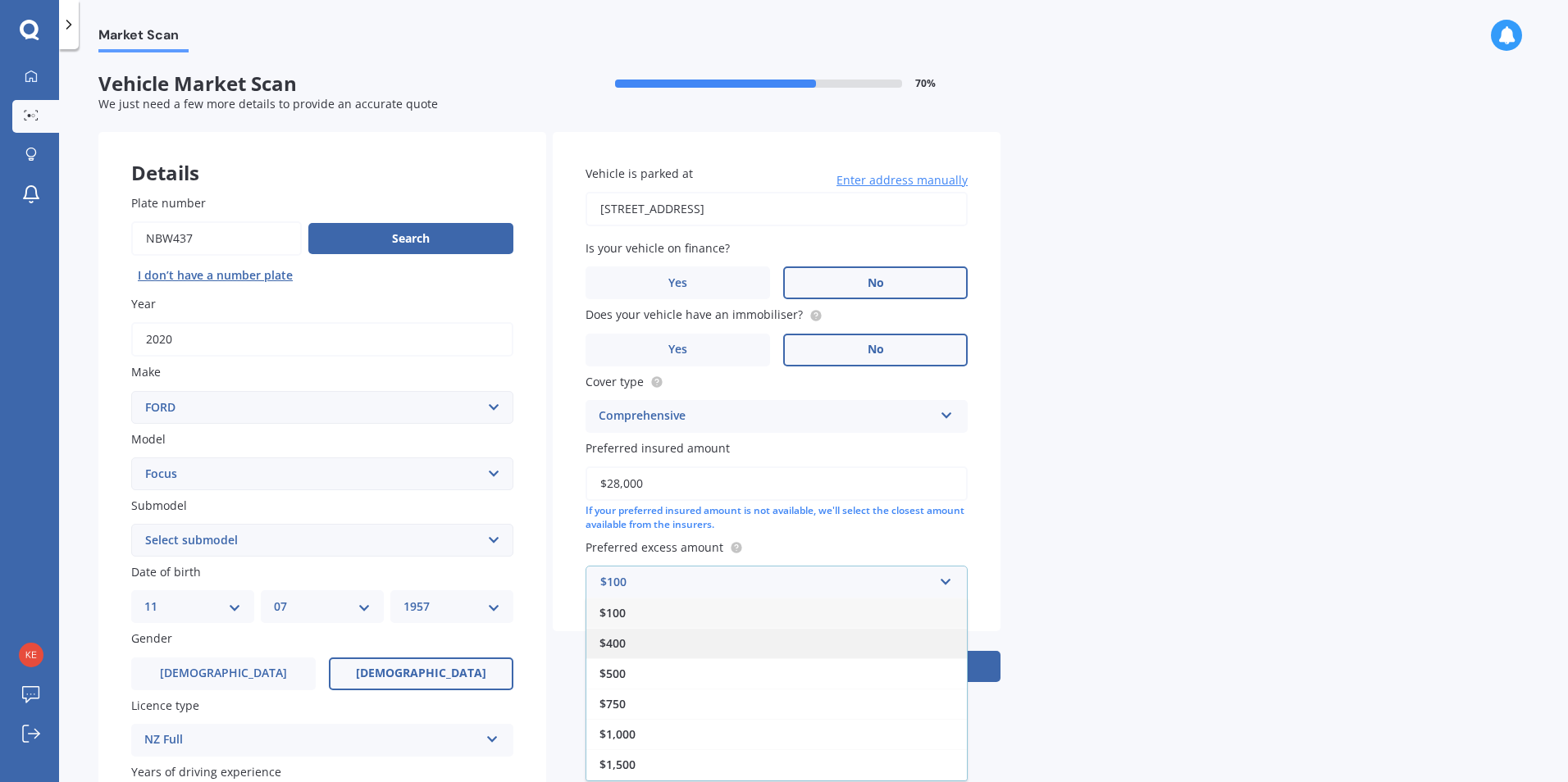
click at [744, 645] on div "$400" at bounding box center [776, 643] width 381 height 30
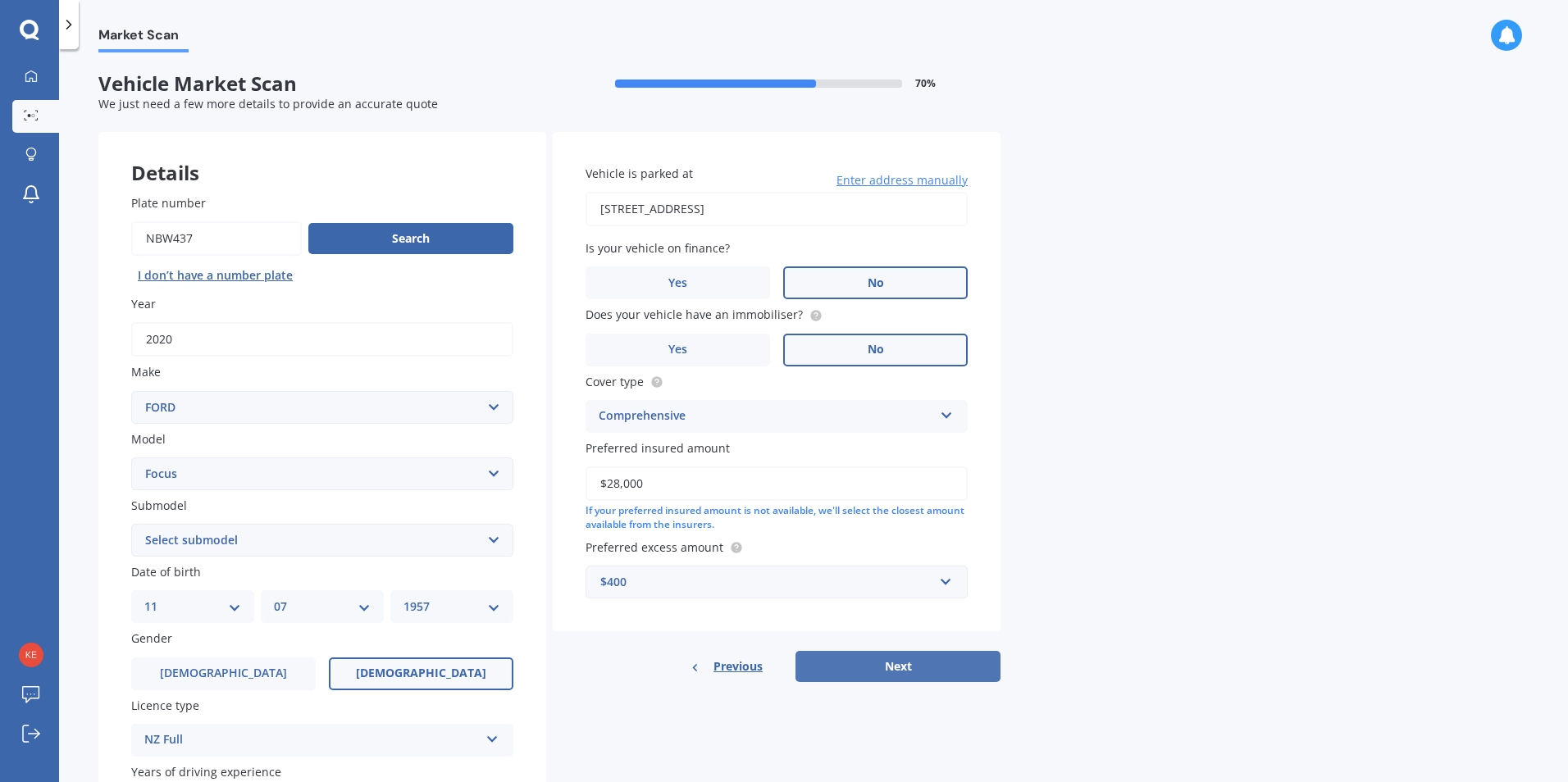
click at [896, 668] on button "Next" at bounding box center [897, 667] width 205 height 31
click at [491, 537] on select "Select submodel (All other) 1.8 TDCi Turbo Diesel Wagon 2.0 Petrol Wagon Ambien…" at bounding box center [322, 541] width 383 height 33
select select "(ALL OTHER)"
click at [132, 524] on select "Select submodel (All other) 1.8 TDCi Turbo Diesel Wagon 2.0 Petrol Wagon Ambien…" at bounding box center [322, 541] width 383 height 33
click at [889, 658] on button "Next" at bounding box center [897, 667] width 205 height 31
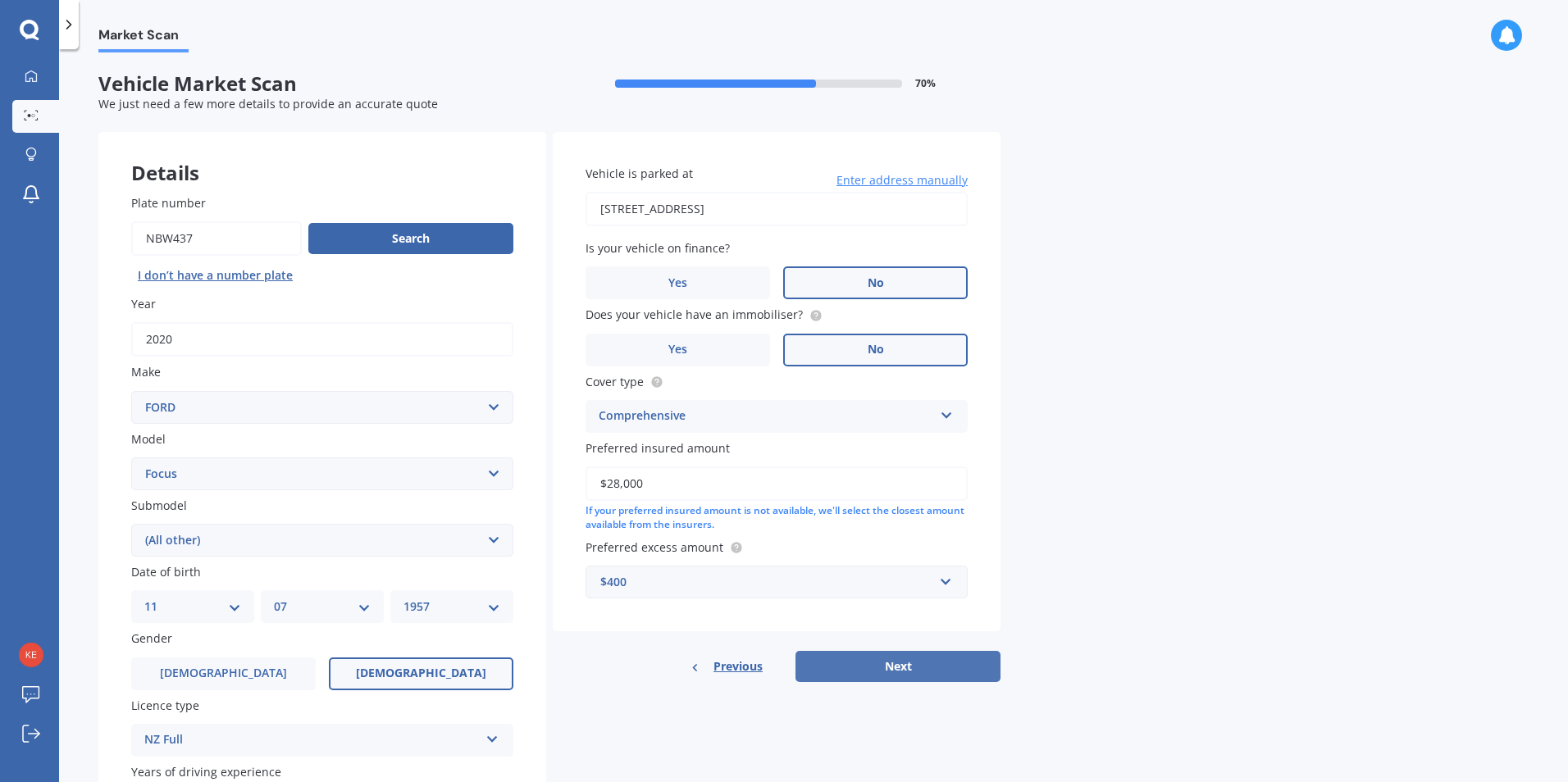
select select "11"
select select "07"
select select "1957"
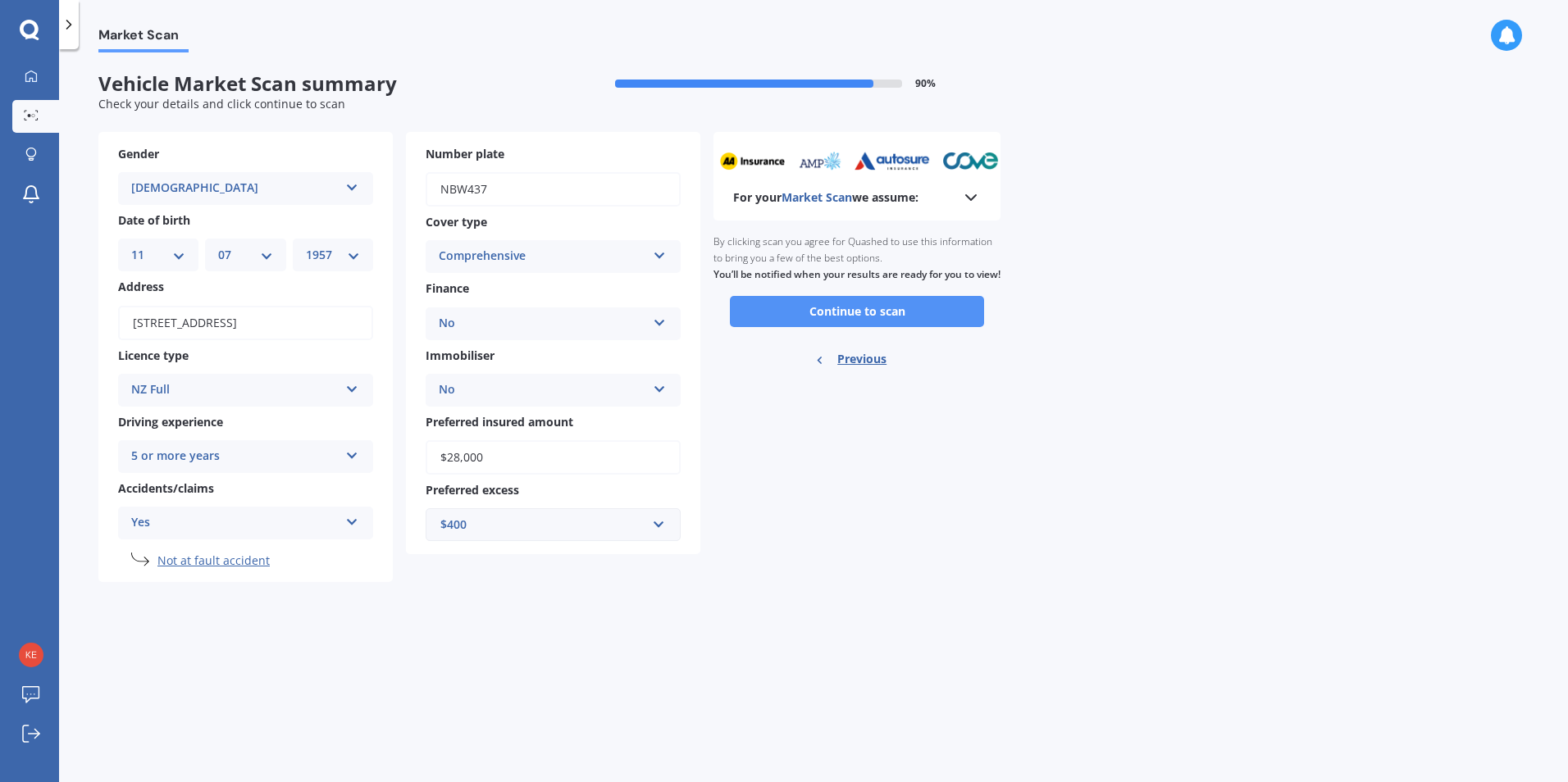
click at [857, 327] on button "Continue to scan" at bounding box center [857, 311] width 254 height 31
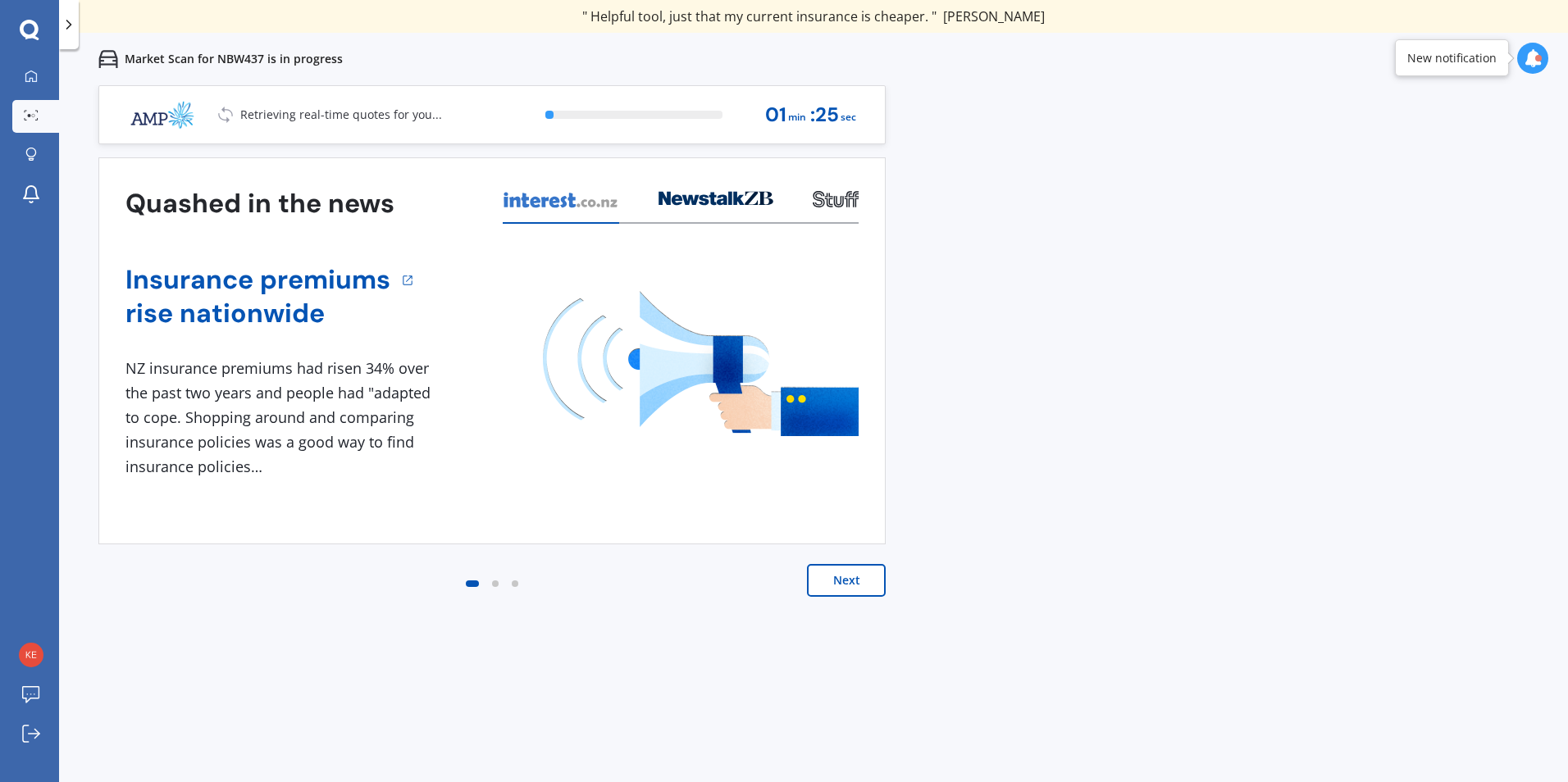
click at [841, 585] on button "Next" at bounding box center [847, 580] width 79 height 33
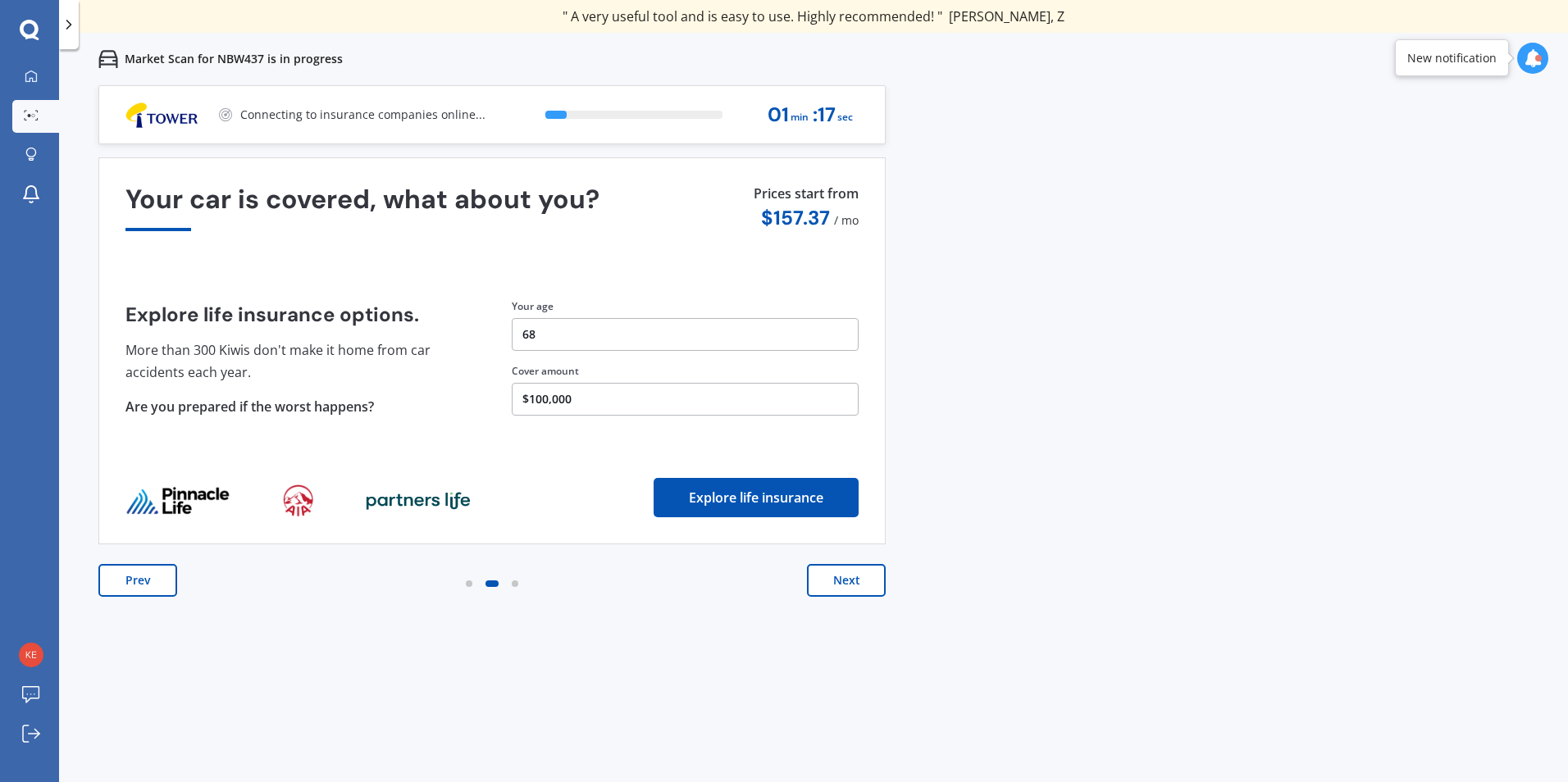
click at [841, 581] on button "Next" at bounding box center [847, 580] width 79 height 33
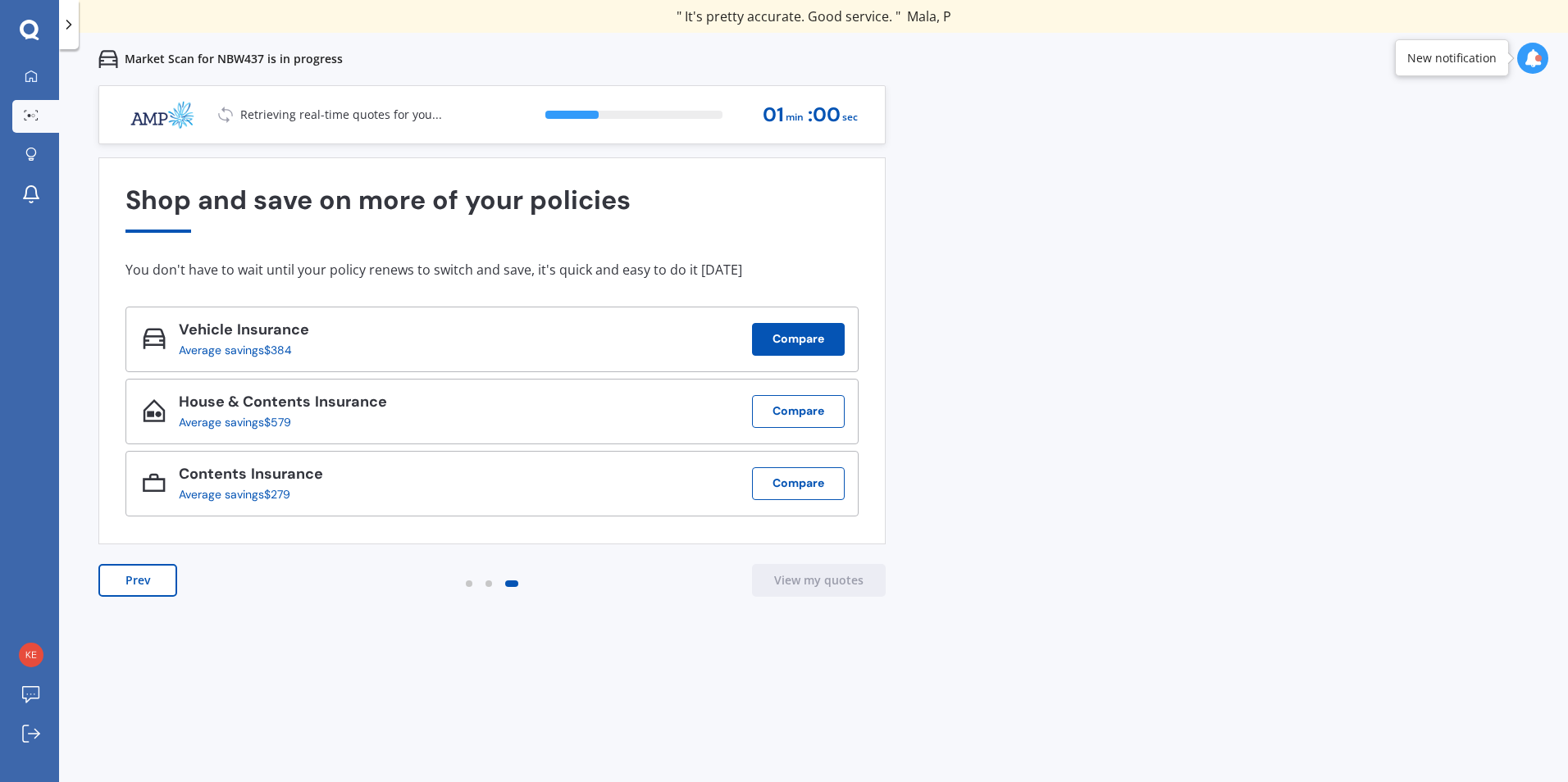
click at [807, 334] on button "Compare" at bounding box center [799, 339] width 93 height 33
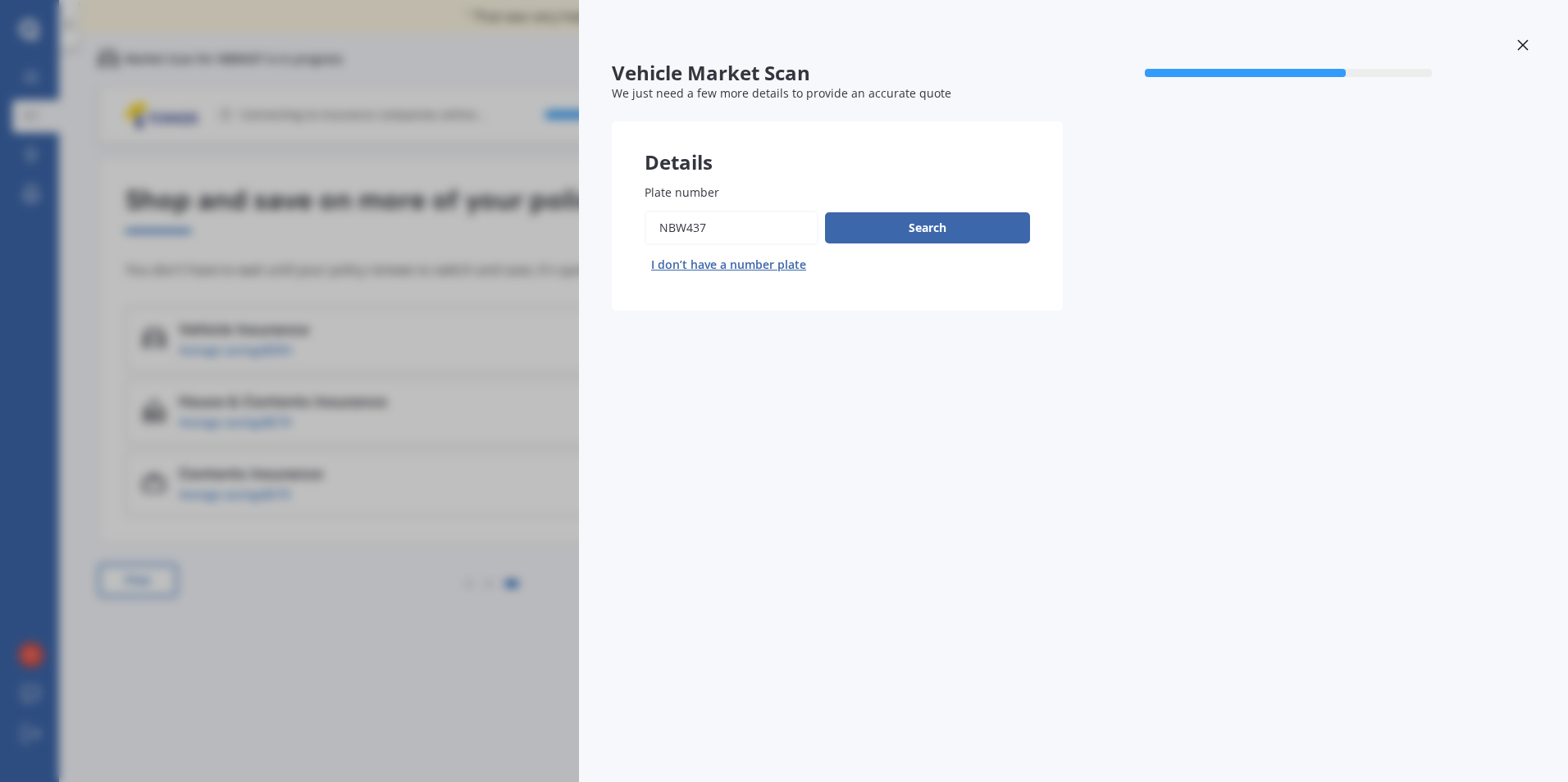
click at [1522, 41] on icon at bounding box center [1522, 45] width 11 height 11
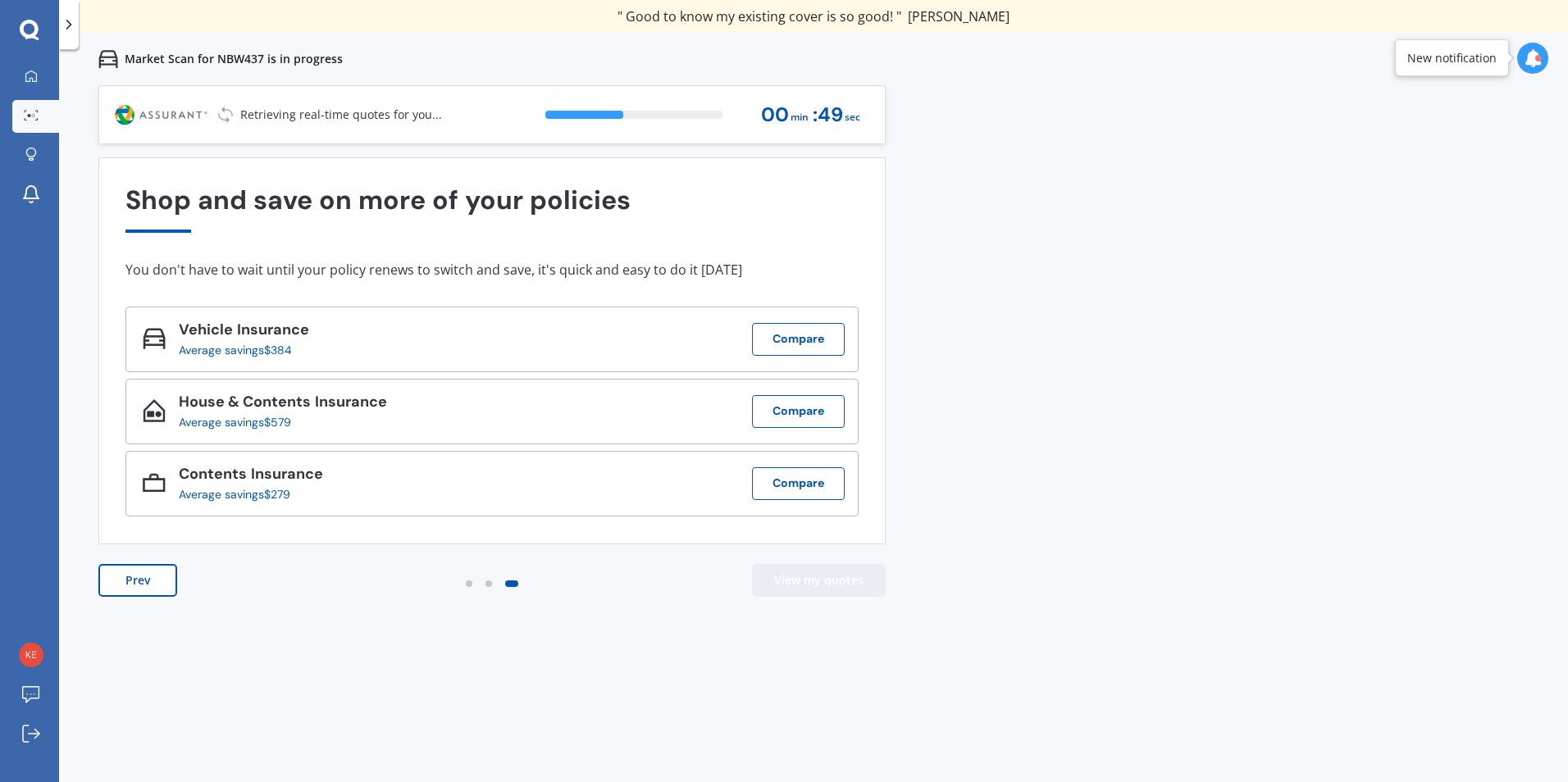
click at [829, 578] on button "View my quotes" at bounding box center [819, 580] width 134 height 33
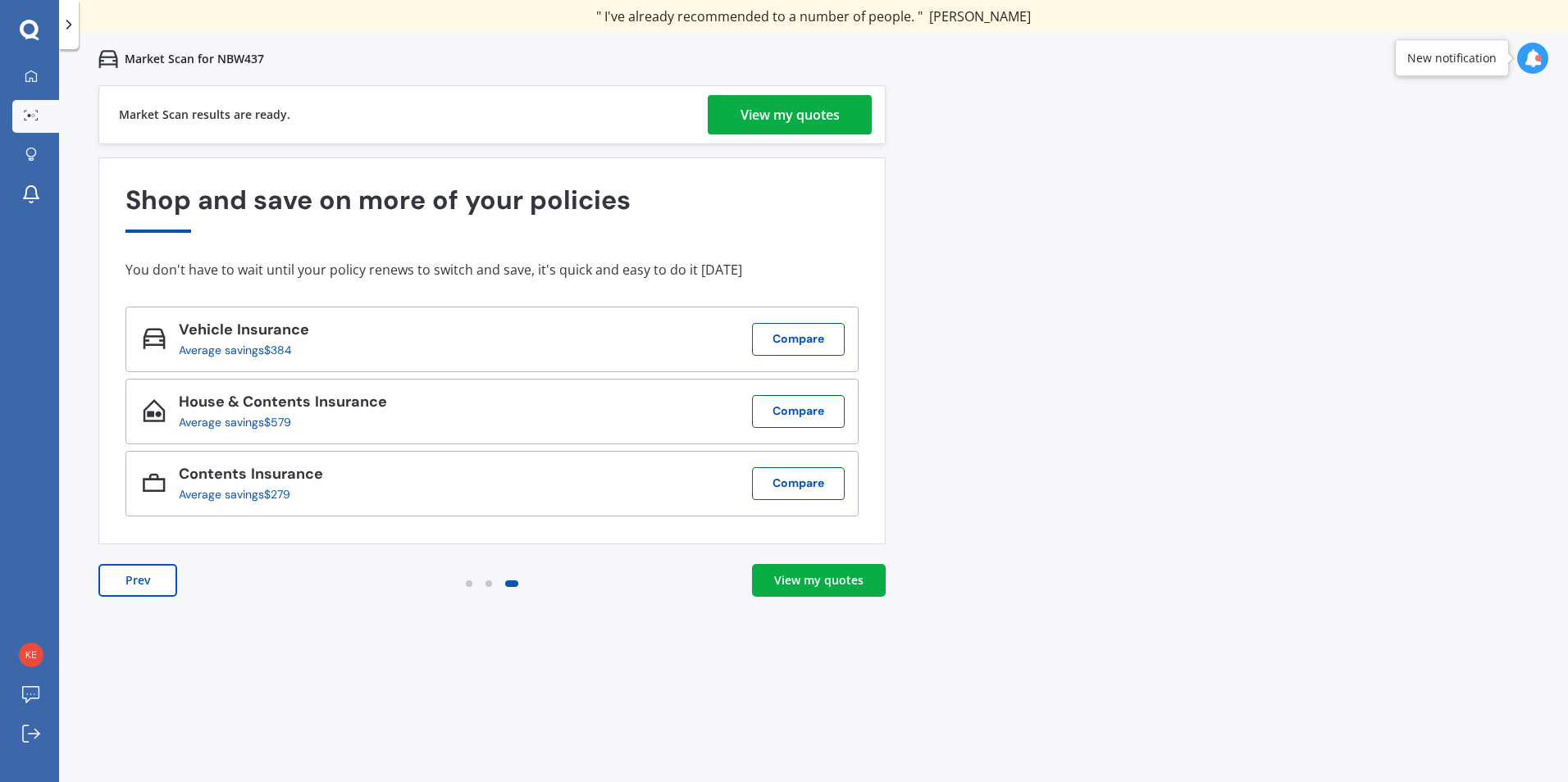
click at [819, 581] on div "View my quotes" at bounding box center [819, 580] width 89 height 16
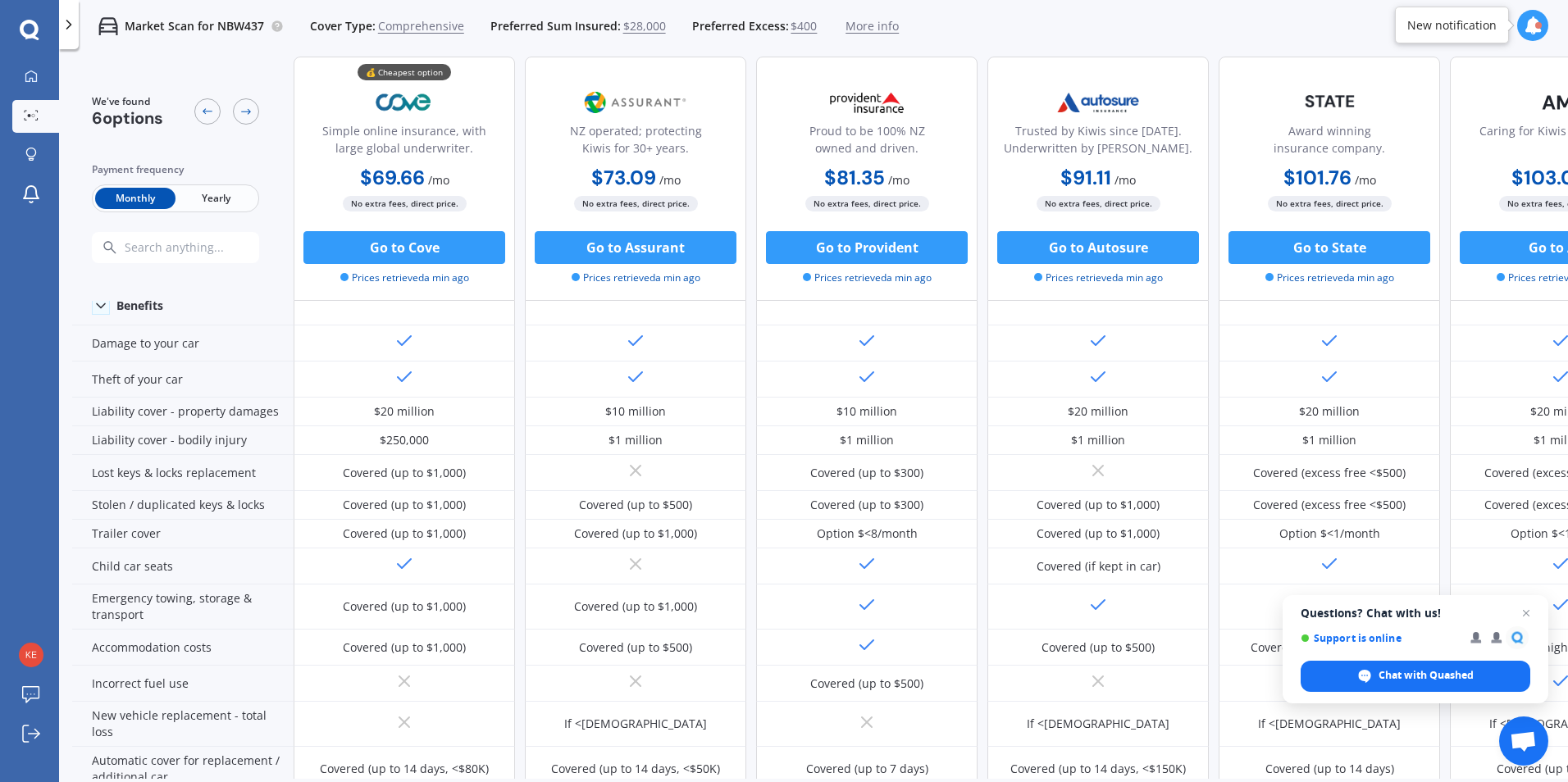
scroll to position [172, 0]
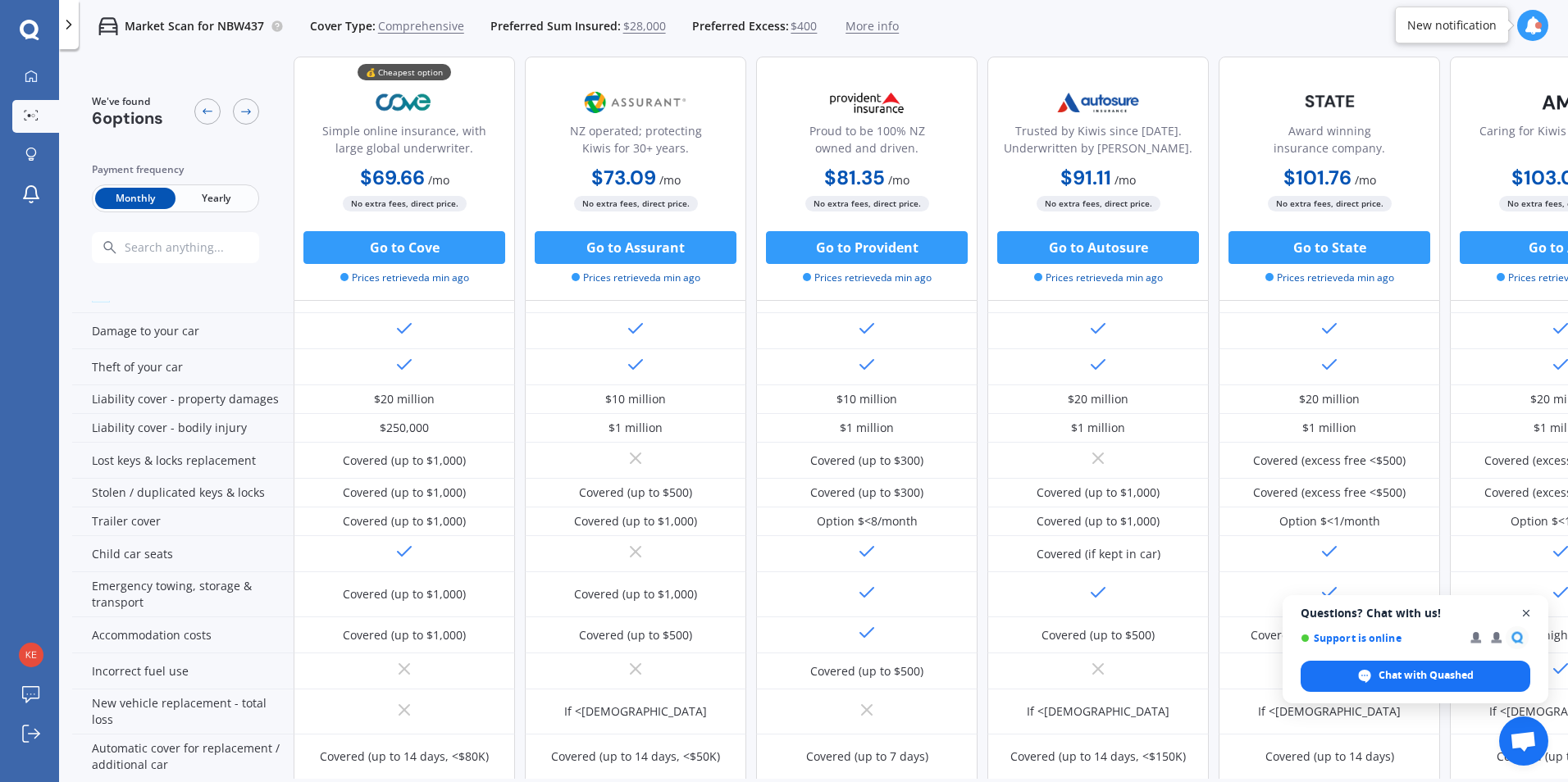
click at [1528, 612] on span "Close chat" at bounding box center [1527, 614] width 21 height 21
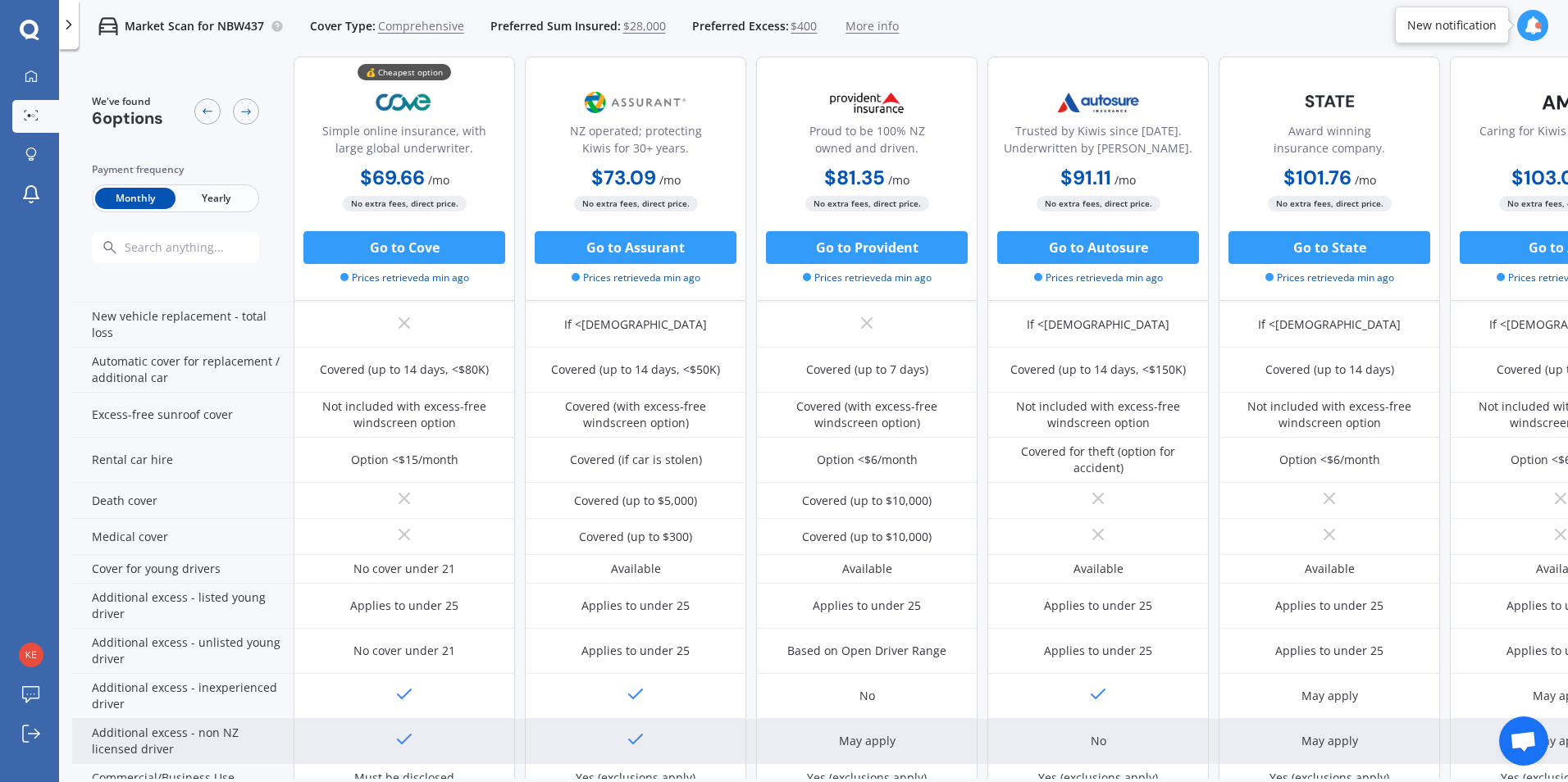
scroll to position [687, 0]
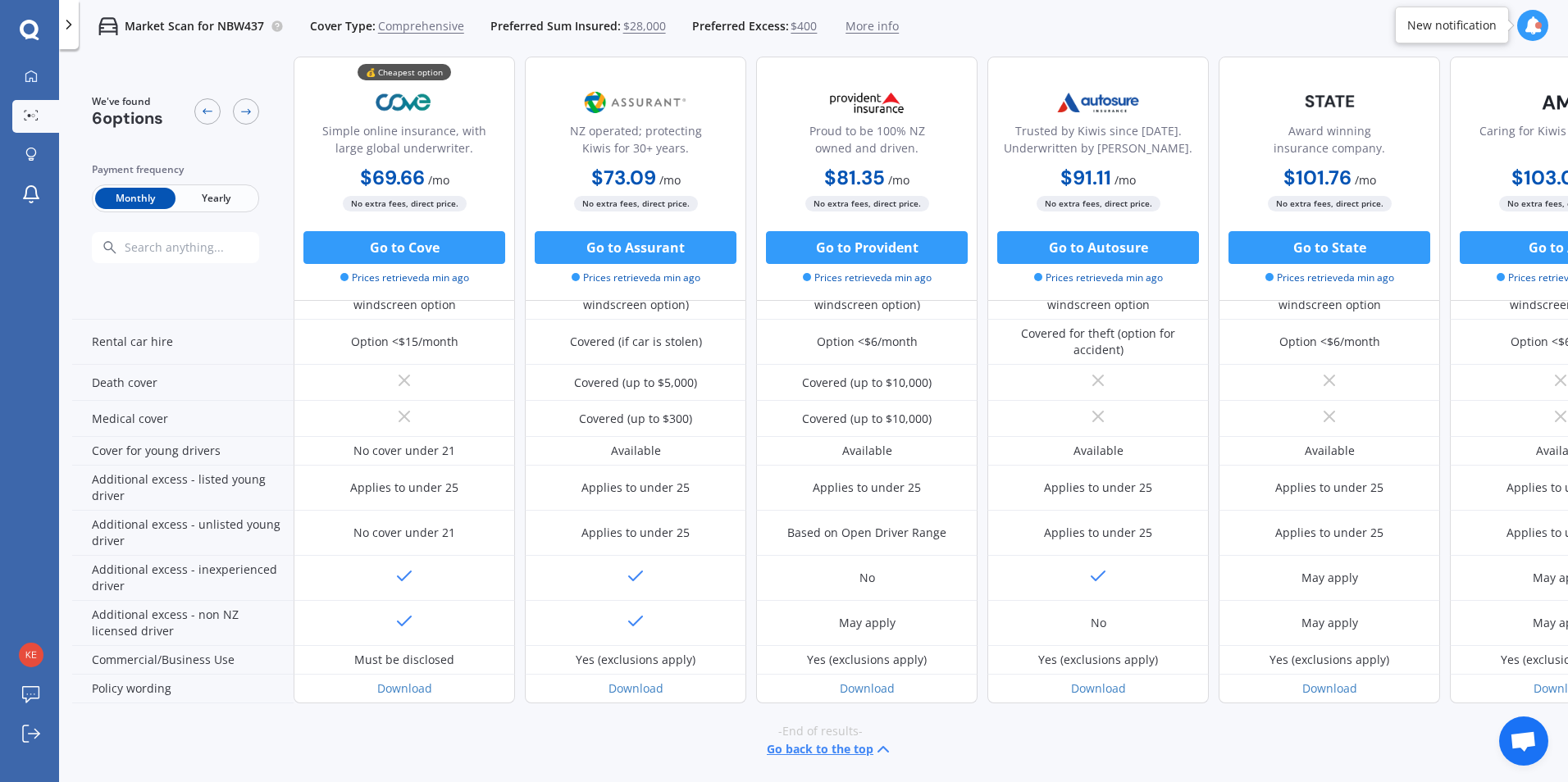
click at [826, 740] on button "Go back to the top" at bounding box center [830, 749] width 126 height 20
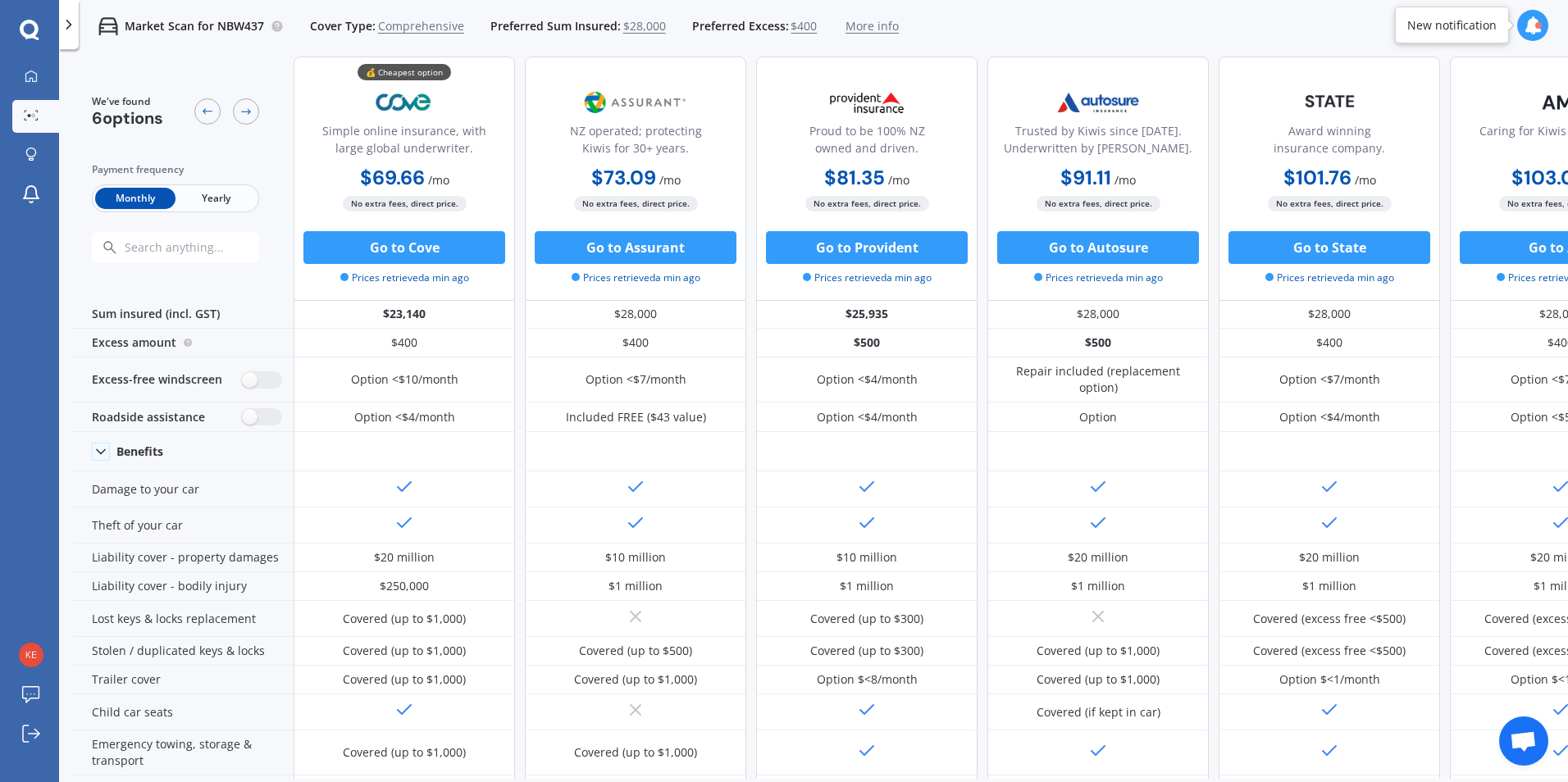
scroll to position [0, 0]
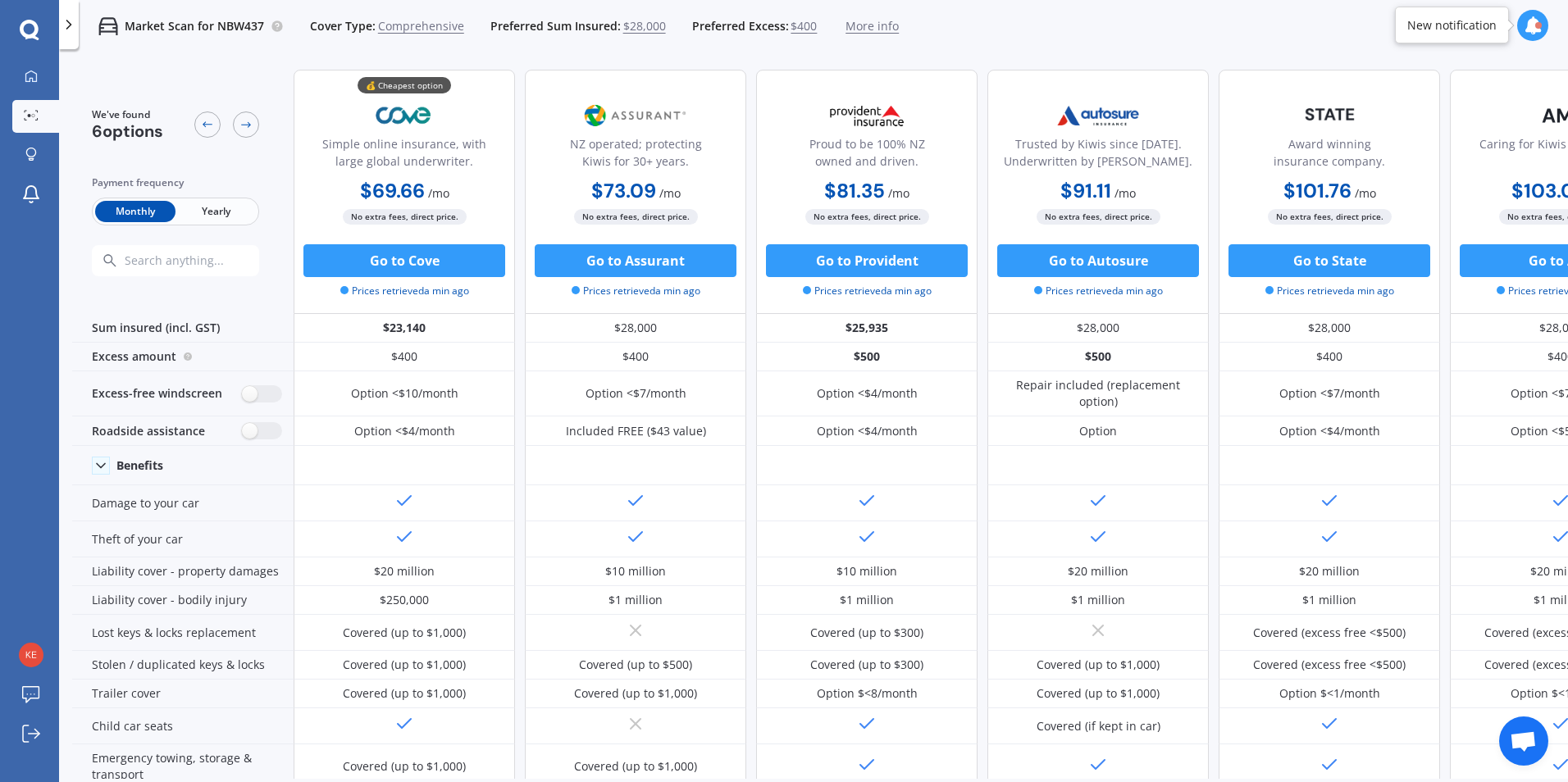
click at [64, 21] on icon at bounding box center [69, 24] width 16 height 16
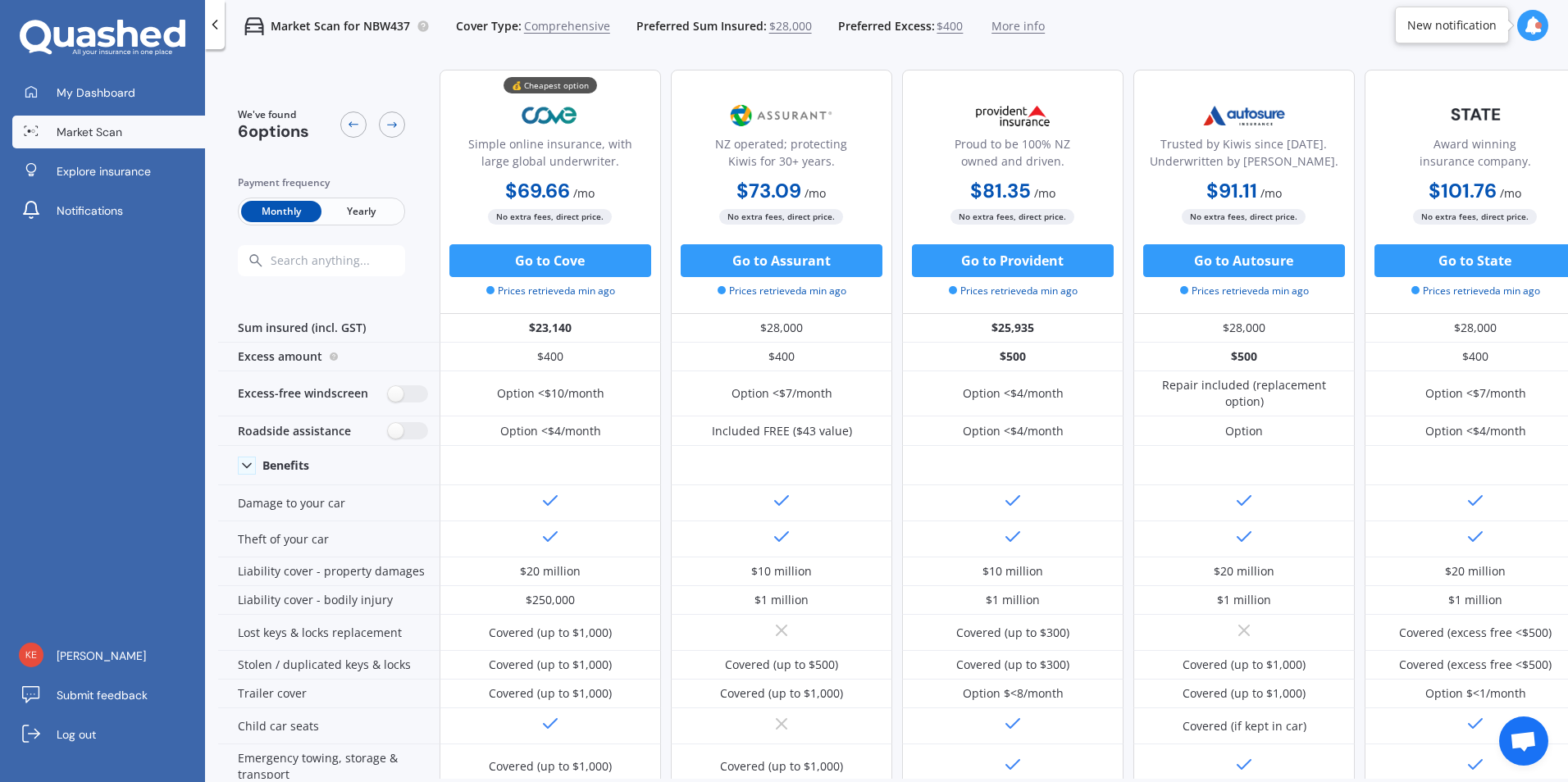
click at [216, 25] on icon at bounding box center [214, 24] width 16 height 16
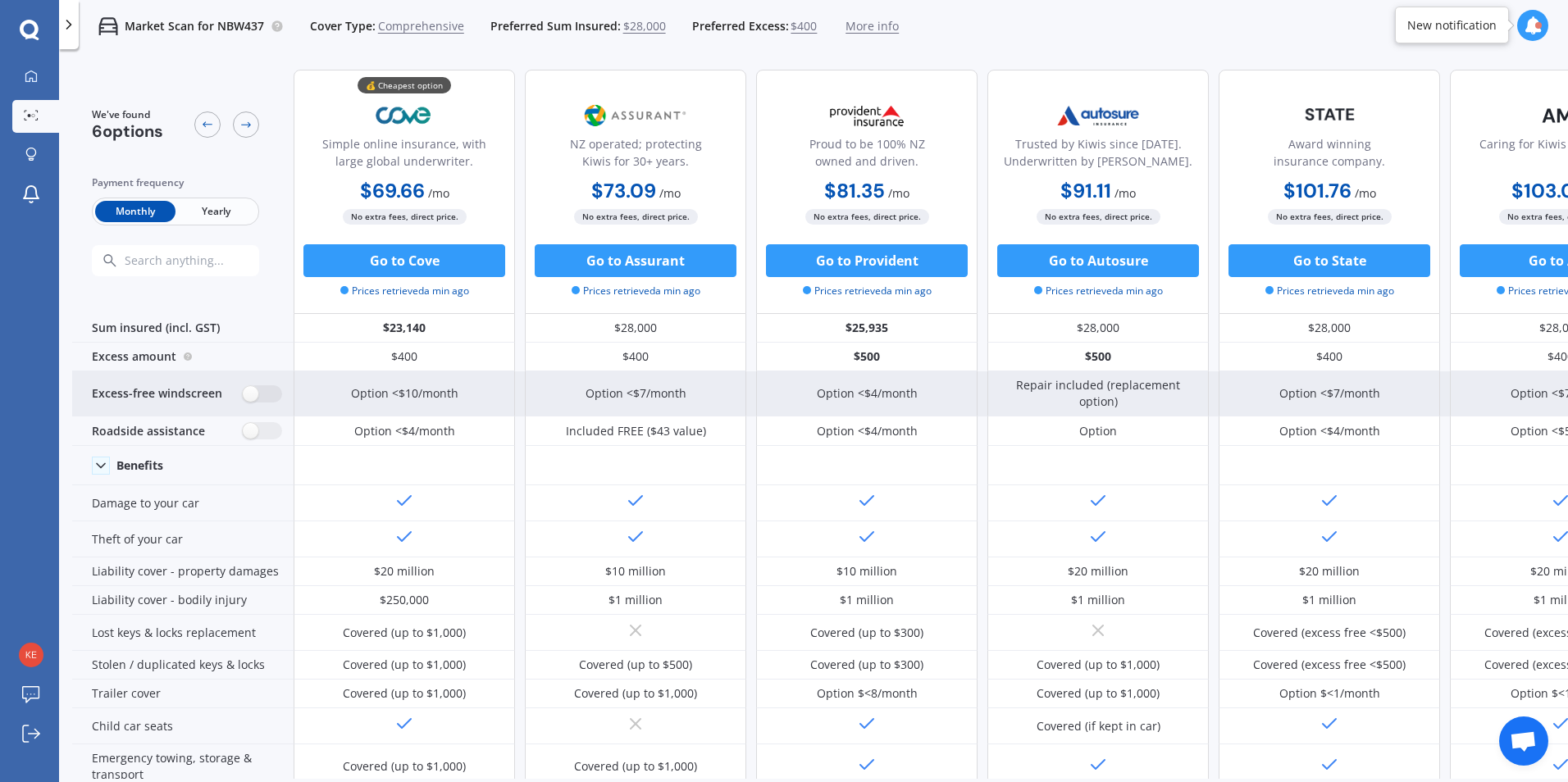
scroll to position [82, 0]
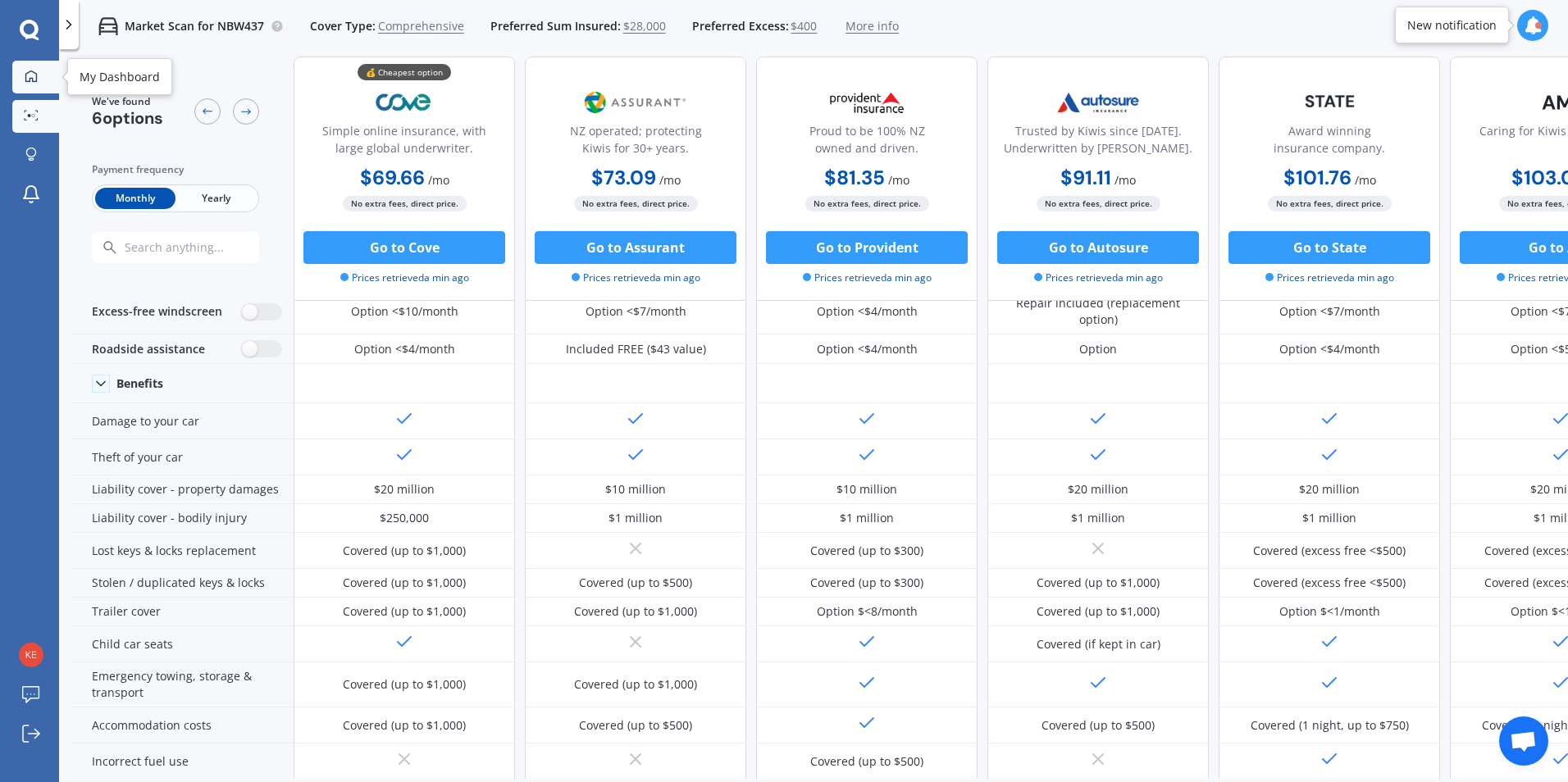
click at [33, 70] on icon at bounding box center [31, 76] width 13 height 13
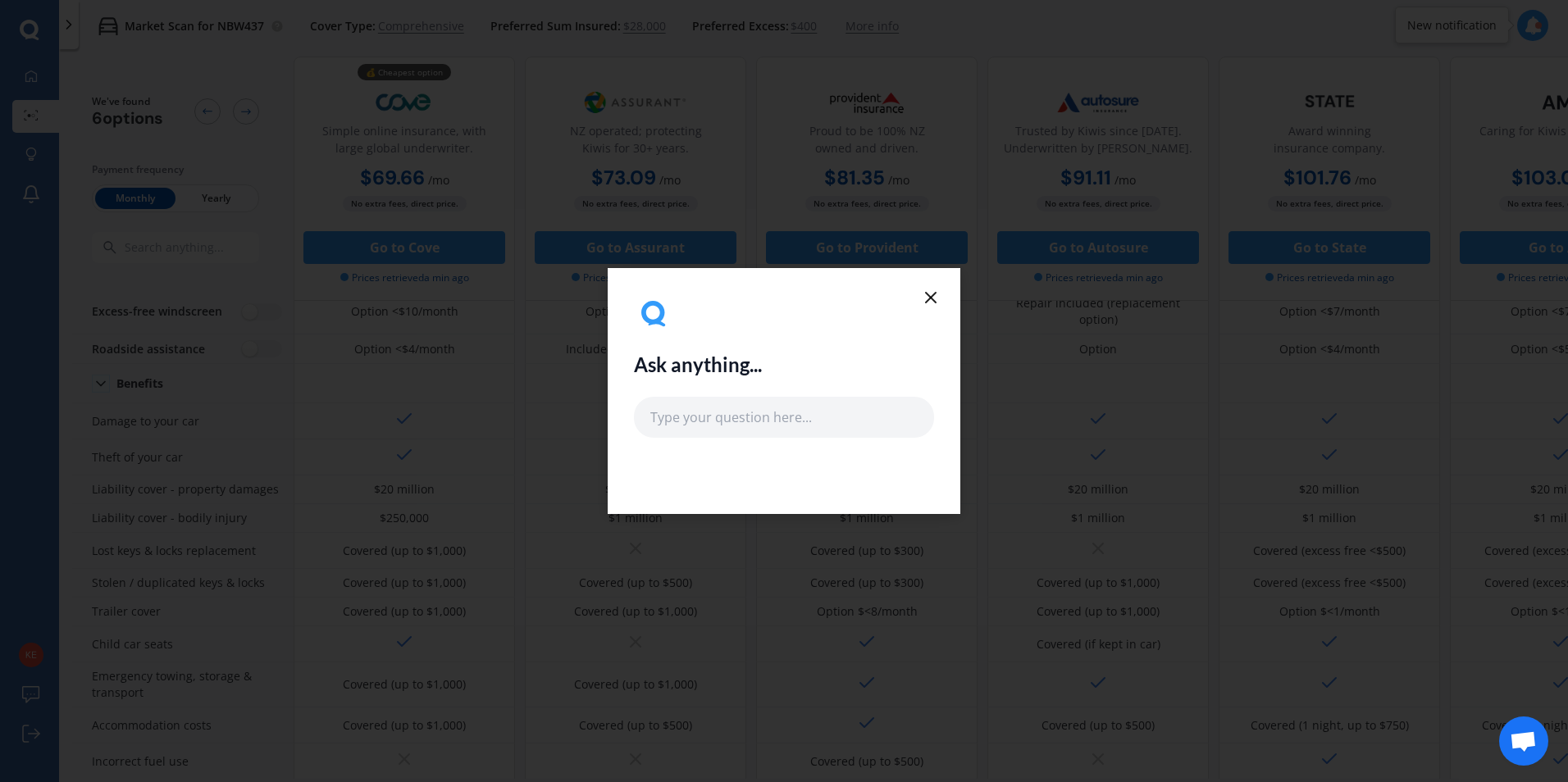
click at [934, 296] on line at bounding box center [930, 297] width 9 height 9
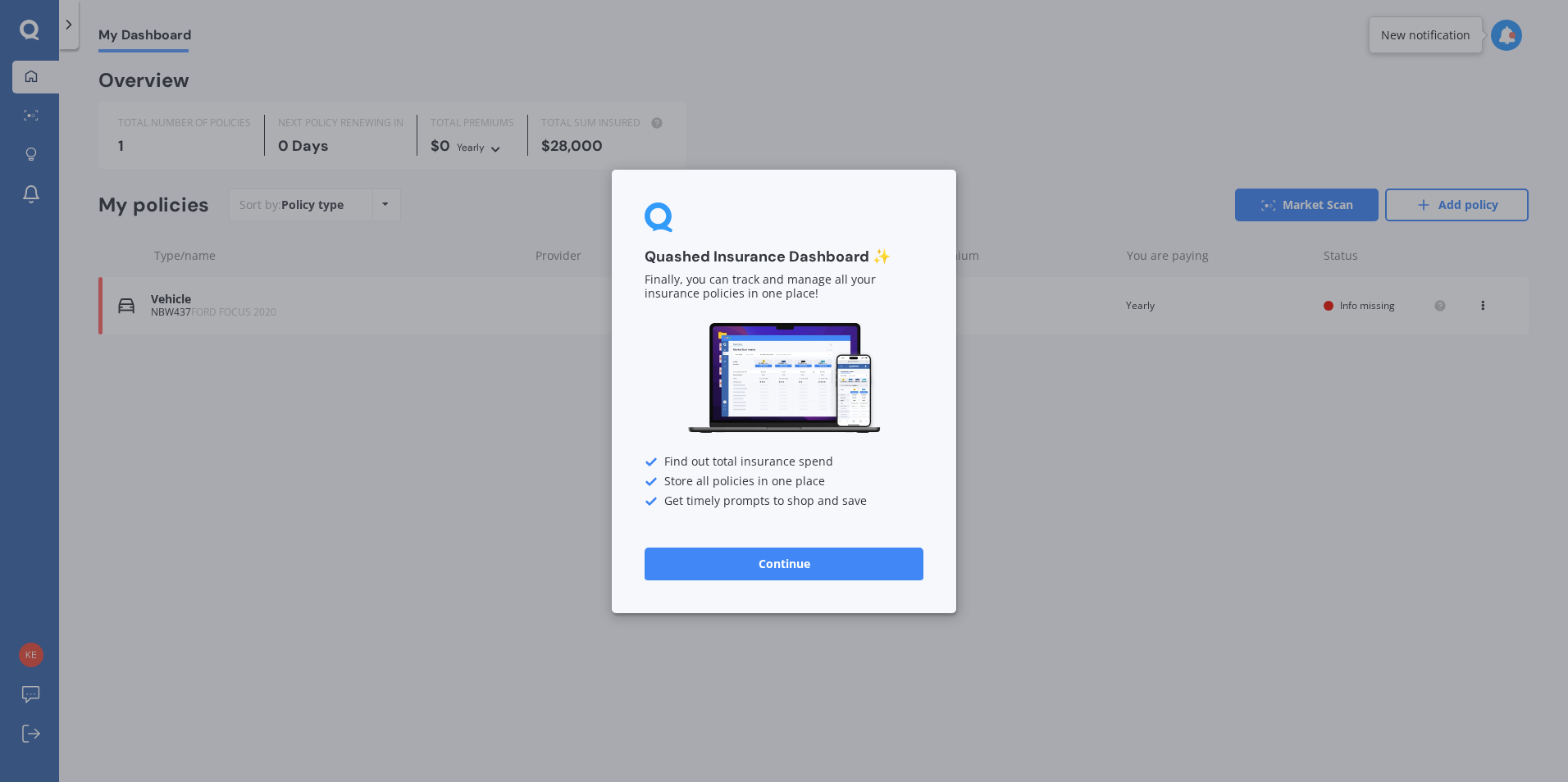
click at [27, 111] on div "Quashed Insurance Dashboard ✨ Finally, you can track and manage all your insura…" at bounding box center [784, 391] width 1568 height 782
click at [784, 567] on button "Continue" at bounding box center [784, 563] width 279 height 33
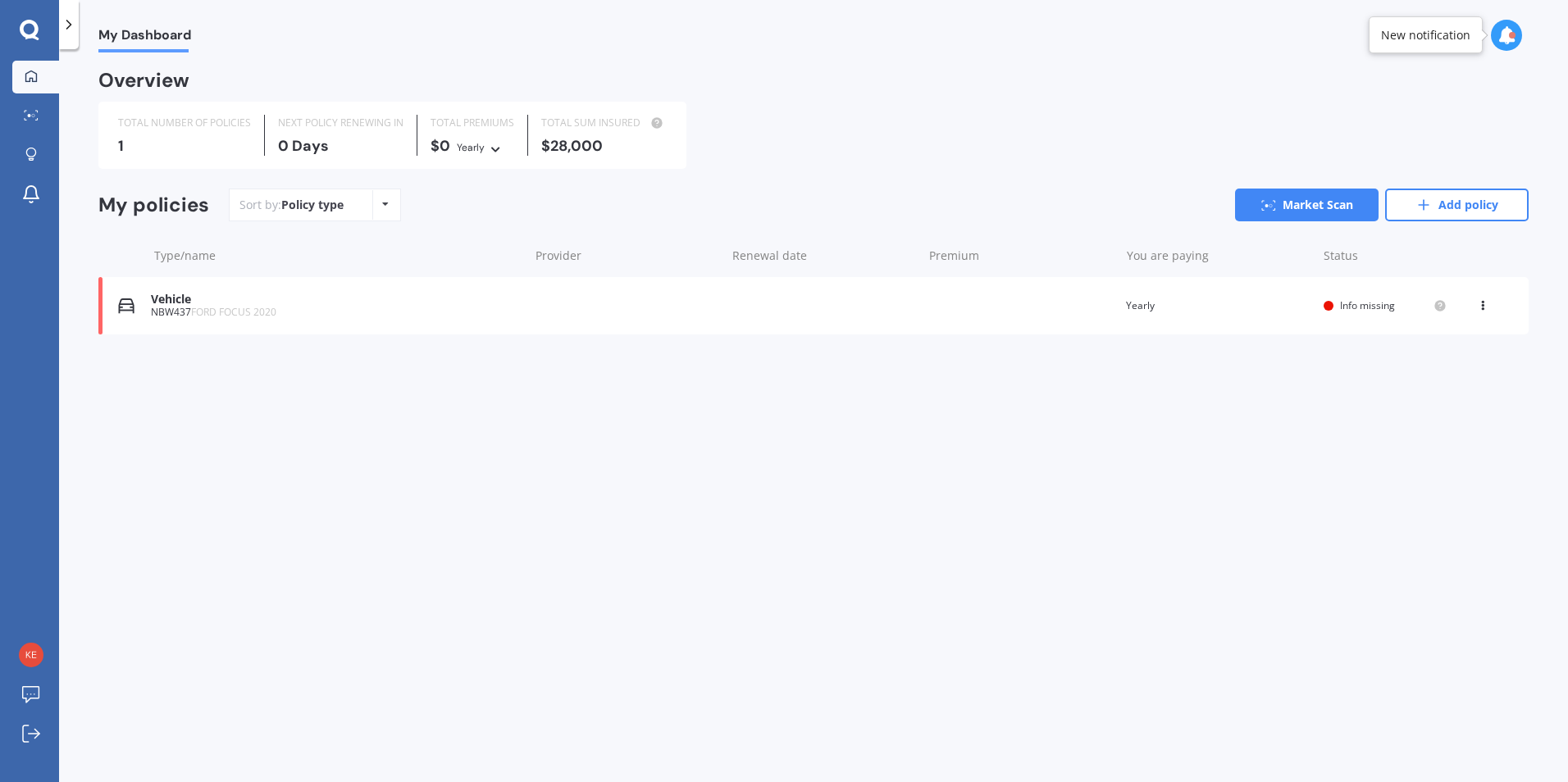
click at [70, 25] on polyline at bounding box center [69, 25] width 4 height 9
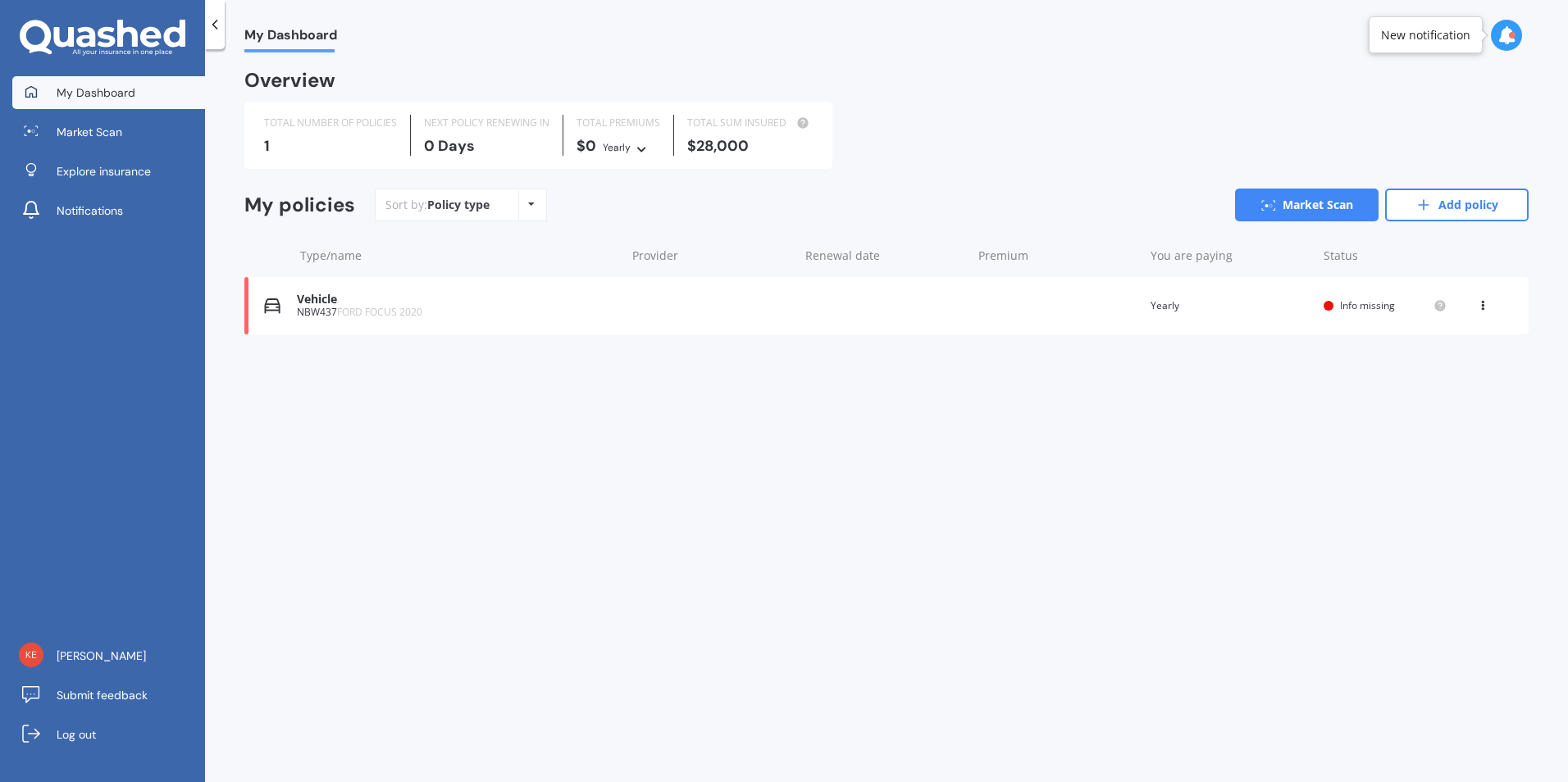
click at [727, 144] on div "$28,000" at bounding box center [750, 145] width 126 height 16
drag, startPoint x: 750, startPoint y: 144, endPoint x: 697, endPoint y: 149, distance: 53.2
click at [697, 149] on div "$28,000" at bounding box center [750, 145] width 126 height 16
click at [1460, 205] on link "Add policy" at bounding box center [1456, 205] width 144 height 33
